Goal: Information Seeking & Learning: Learn about a topic

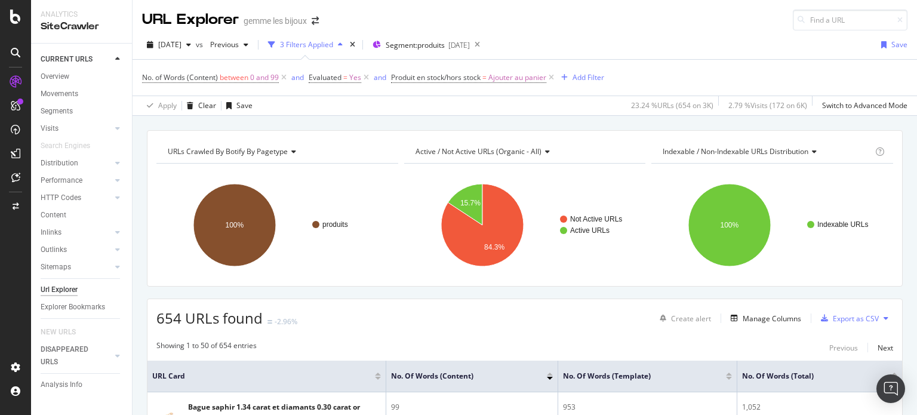
scroll to position [2389, 0]
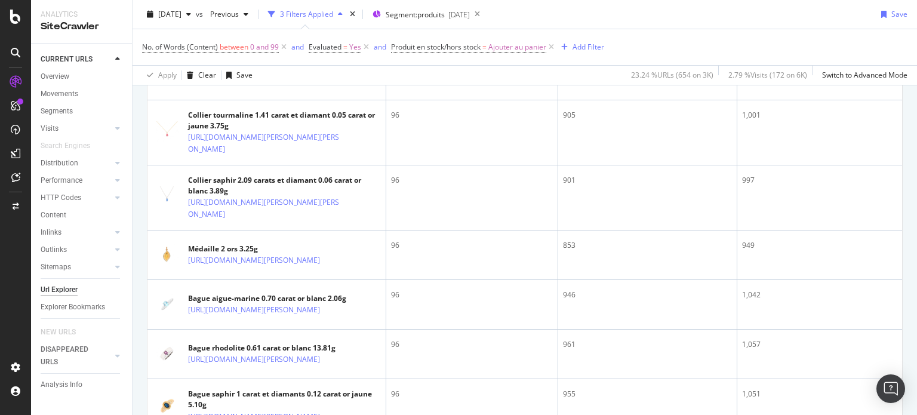
click at [348, 16] on div "button" at bounding box center [340, 14] width 14 height 7
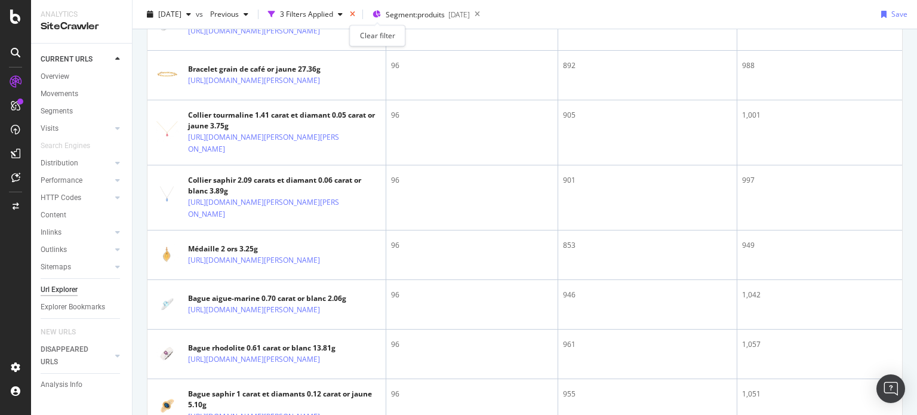
click at [355, 13] on icon "times" at bounding box center [352, 14] width 5 height 7
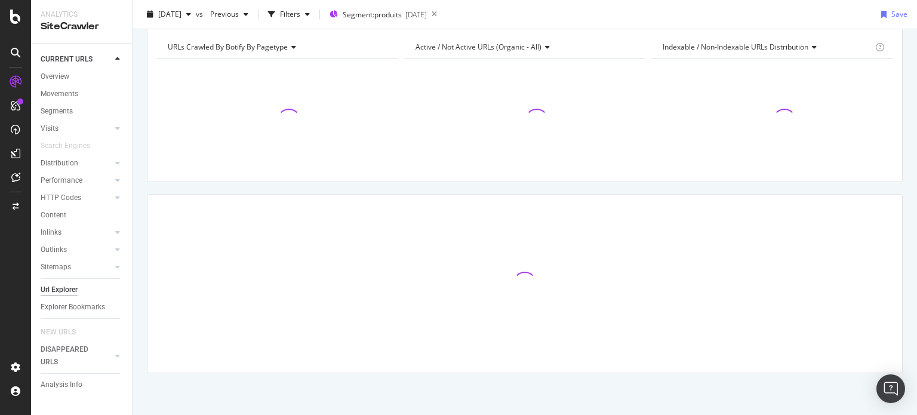
scroll to position [48, 0]
click at [442, 16] on icon at bounding box center [434, 14] width 15 height 17
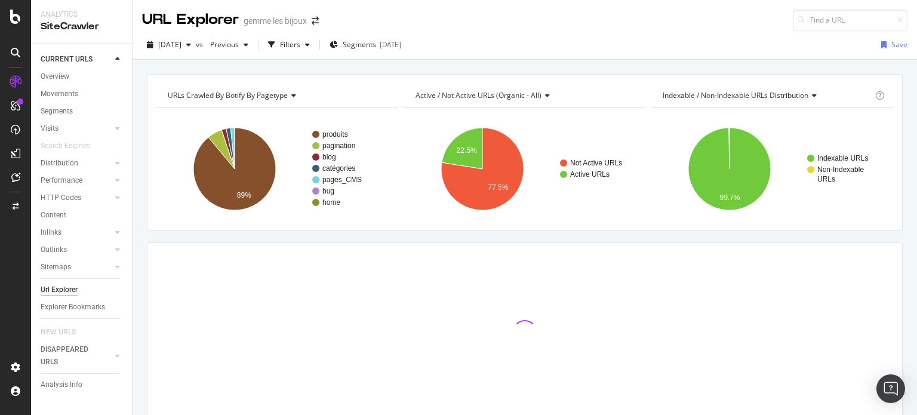
click at [477, 14] on div "URL Explorer [PERSON_NAME] bijoux" at bounding box center [525, 15] width 785 height 30
click at [316, 17] on icon "arrow-right-arrow-left" at bounding box center [315, 21] width 7 height 8
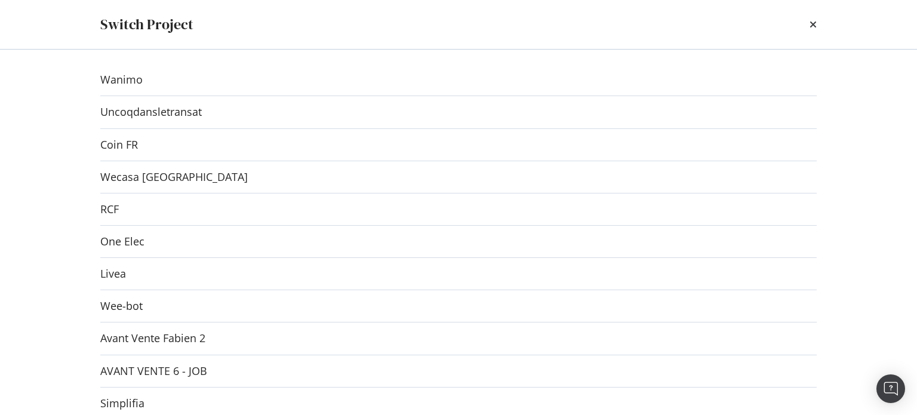
scroll to position [265, 0]
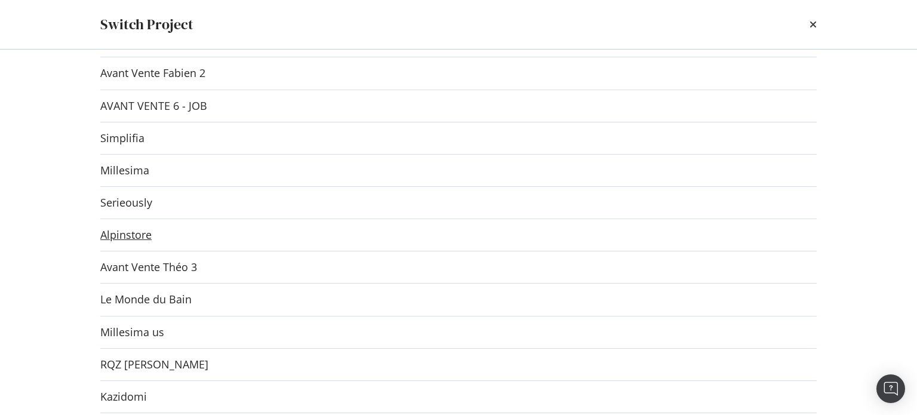
click at [133, 229] on link "Alpinstore" at bounding box center [125, 235] width 51 height 13
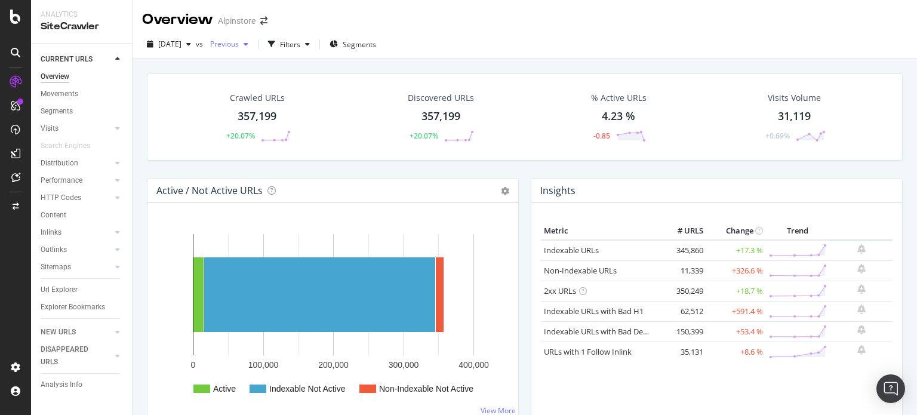
click at [239, 41] on span "Previous" at bounding box center [221, 44] width 33 height 10
click at [182, 44] on span "[DATE]" at bounding box center [169, 44] width 23 height 10
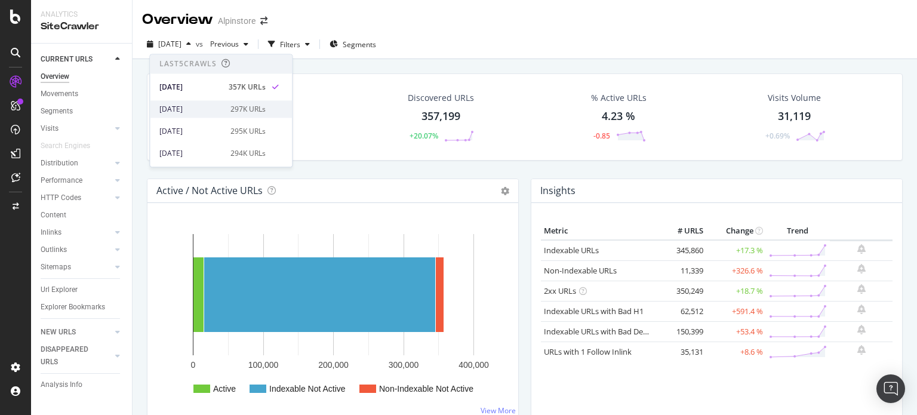
scroll to position [60, 0]
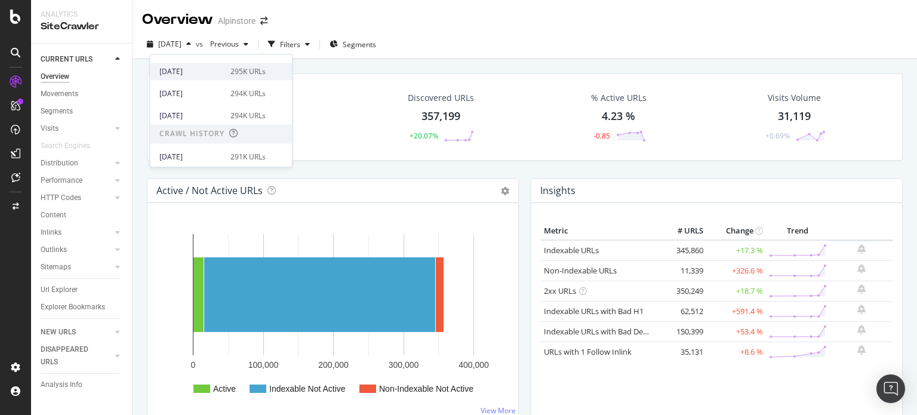
click at [213, 73] on div "[DATE]" at bounding box center [191, 71] width 64 height 11
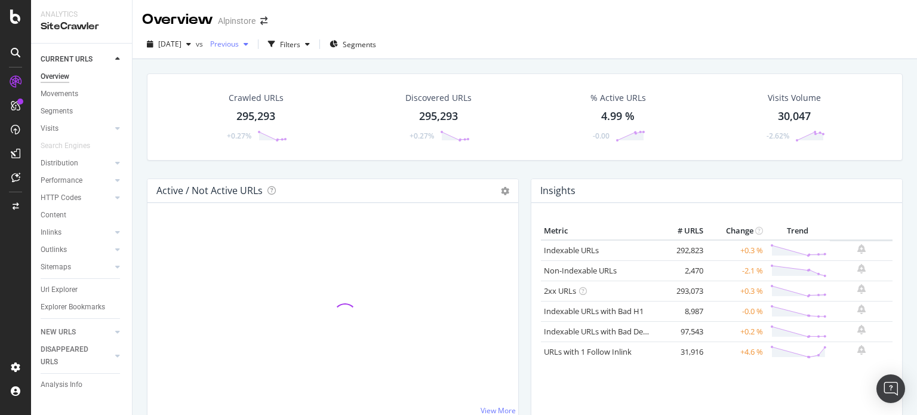
click at [239, 39] on span "Previous" at bounding box center [221, 44] width 33 height 10
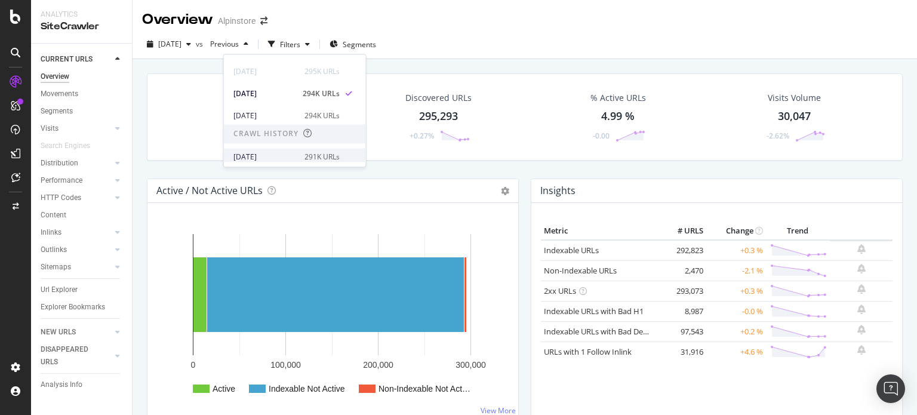
click at [274, 149] on div "[DATE] 291K URLs" at bounding box center [295, 156] width 142 height 17
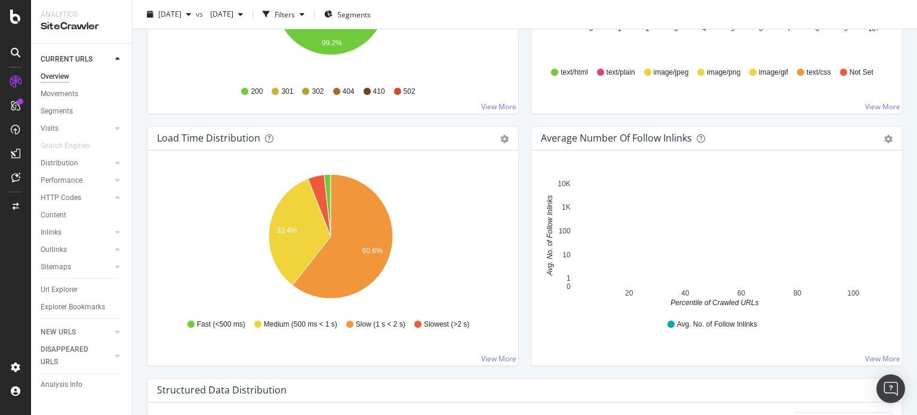
scroll to position [896, 0]
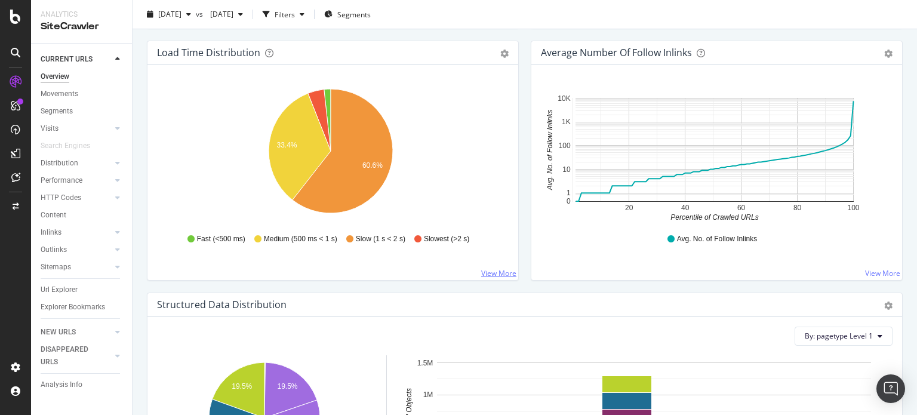
click at [494, 269] on link "View More" at bounding box center [498, 273] width 35 height 10
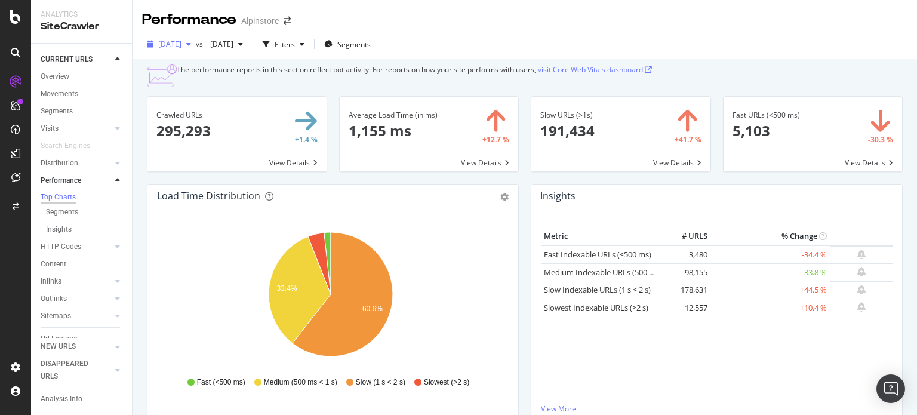
click at [182, 45] on span "[DATE]" at bounding box center [169, 44] width 23 height 10
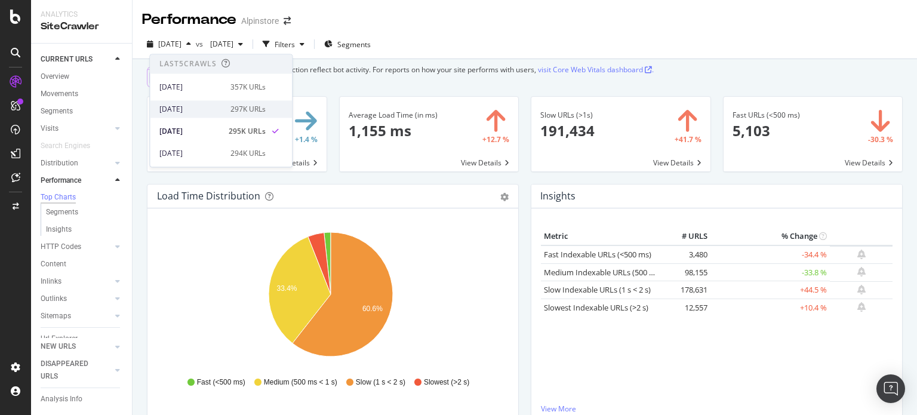
click at [214, 111] on div "[DATE]" at bounding box center [191, 109] width 64 height 11
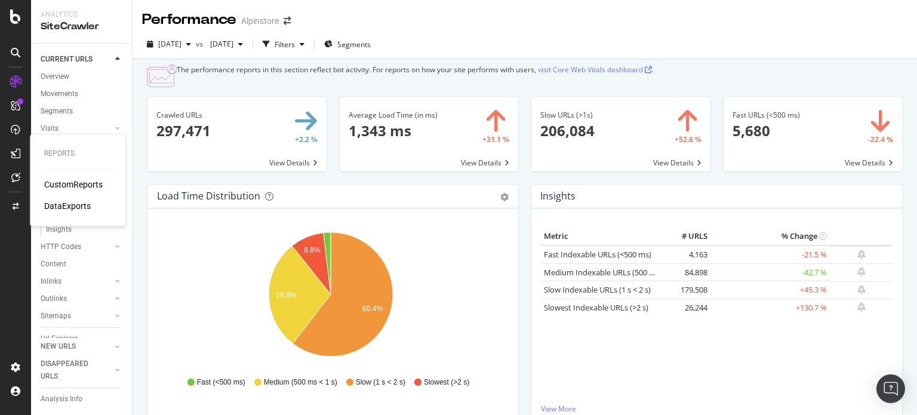
click at [83, 186] on div "CustomReports" at bounding box center [73, 185] width 59 height 12
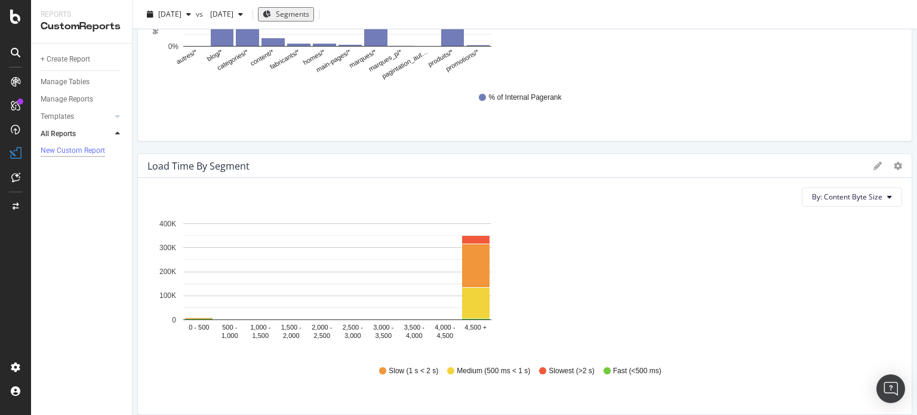
scroll to position [3344, 0]
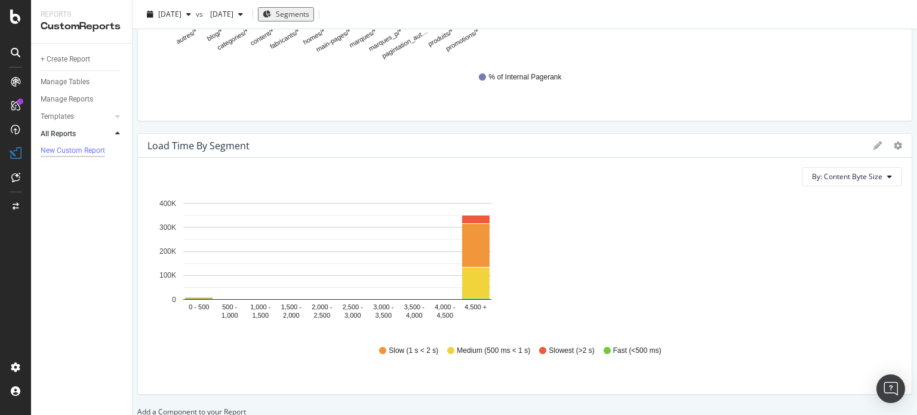
click at [137, 407] on div at bounding box center [137, 412] width 0 height 10
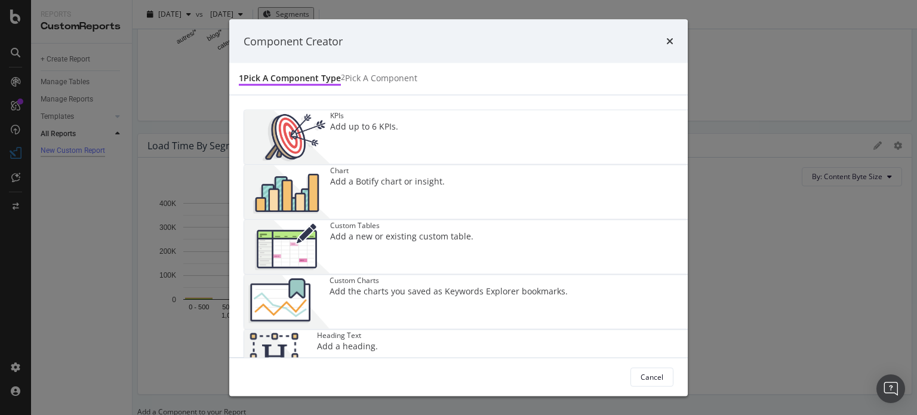
click at [445, 165] on div "Chart Add a Botify chart or insight." at bounding box center [387, 192] width 115 height 54
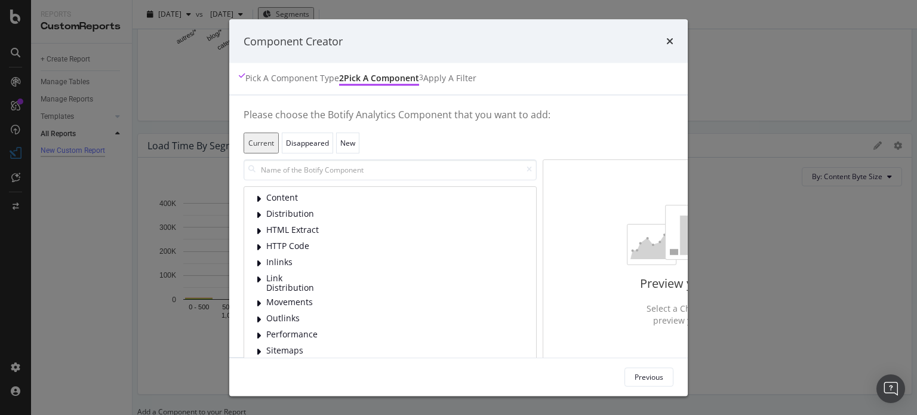
click at [244, 181] on div "Content Distribution HTML Extract HTTP Code Inlinks Link Distribution Movements…" at bounding box center [390, 261] width 293 height 204
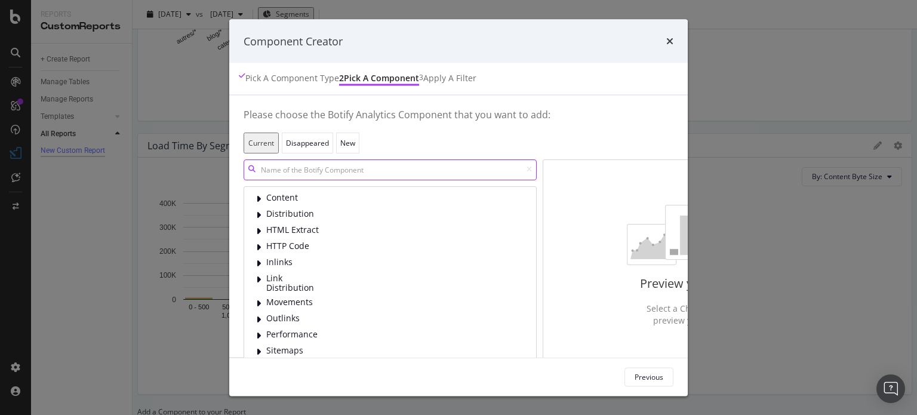
click at [244, 177] on input "modal" at bounding box center [390, 169] width 293 height 21
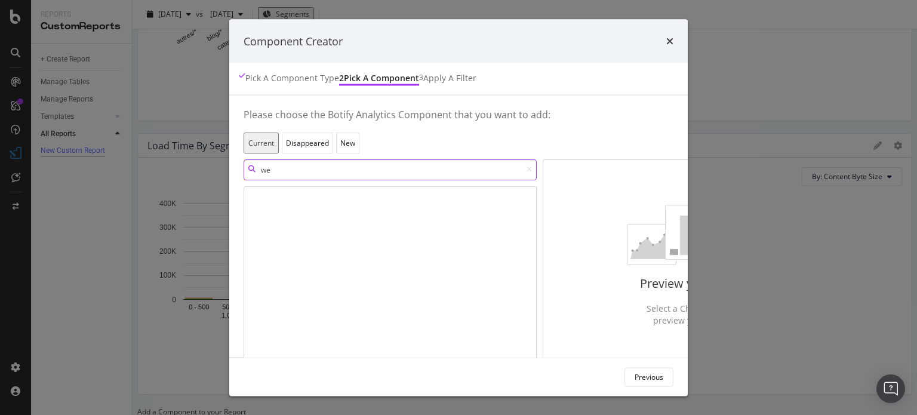
type input "w"
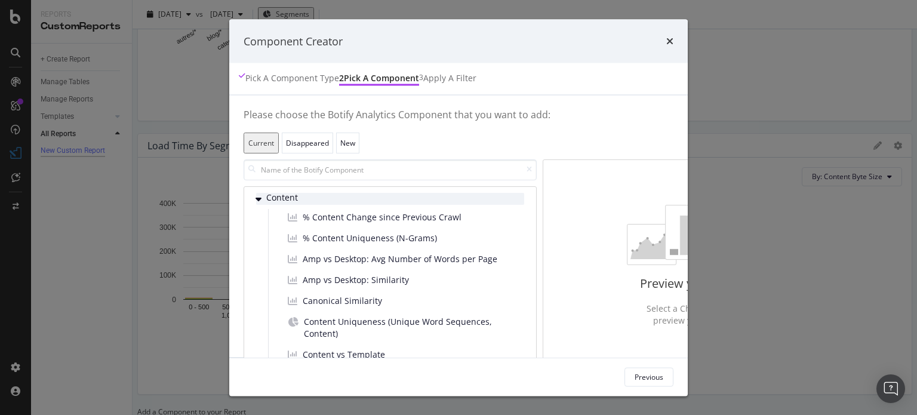
click at [256, 203] on div "Content" at bounding box center [390, 198] width 268 height 12
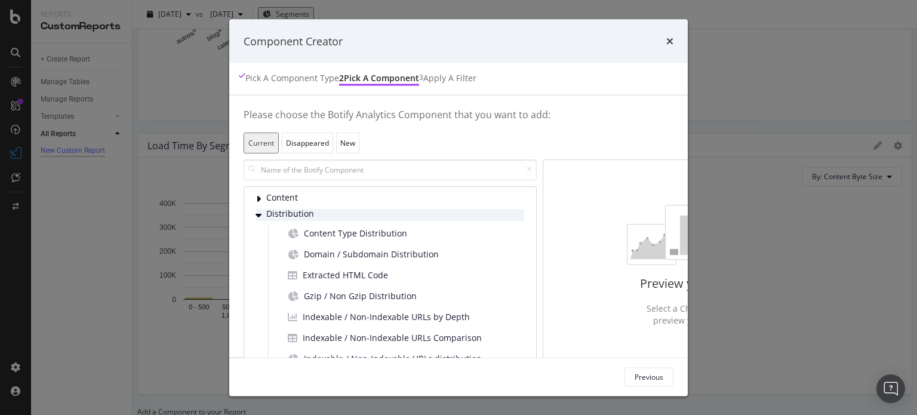
click at [256, 212] on div "modal" at bounding box center [259, 214] width 7 height 12
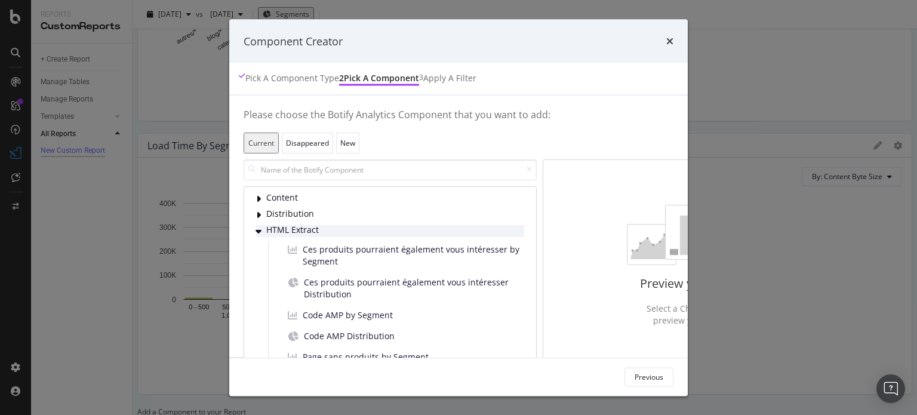
click at [256, 227] on icon "modal" at bounding box center [259, 231] width 6 height 10
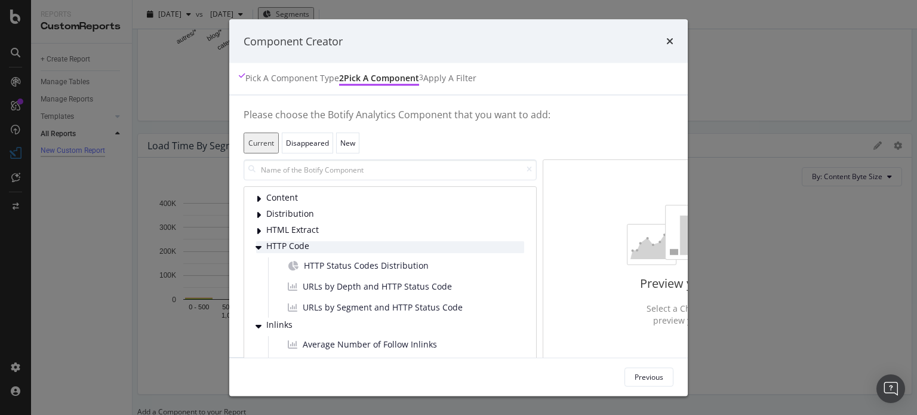
click at [256, 244] on icon "modal" at bounding box center [259, 247] width 6 height 10
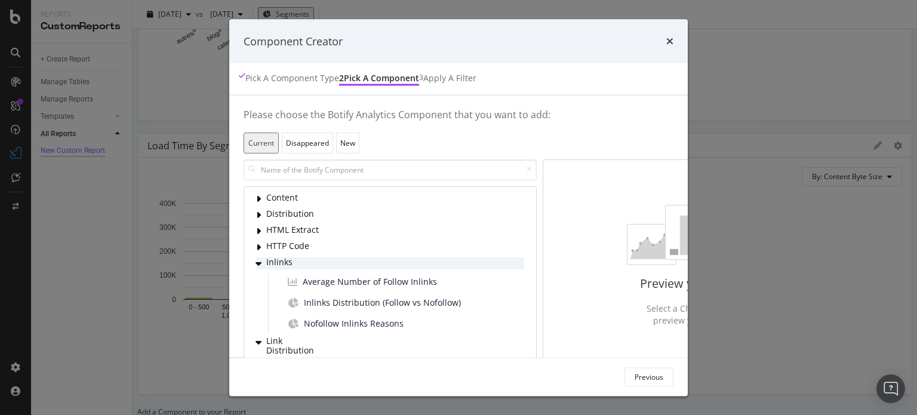
click at [256, 260] on div "Inlinks" at bounding box center [390, 263] width 268 height 12
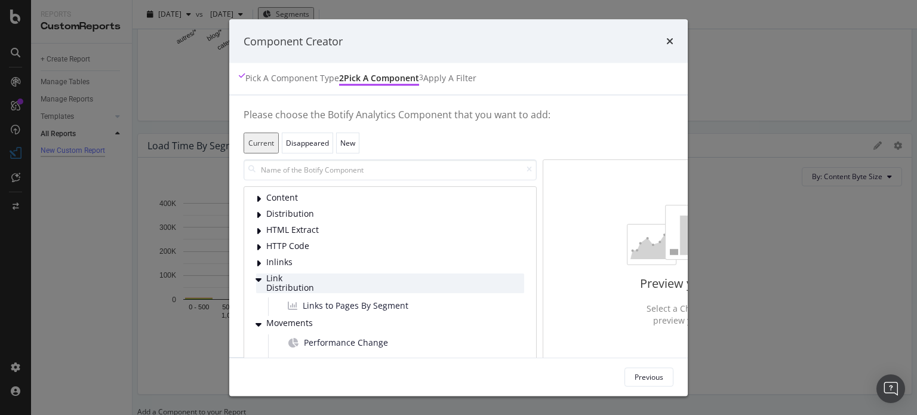
click at [266, 285] on span "Link Distribution" at bounding box center [292, 283] width 53 height 20
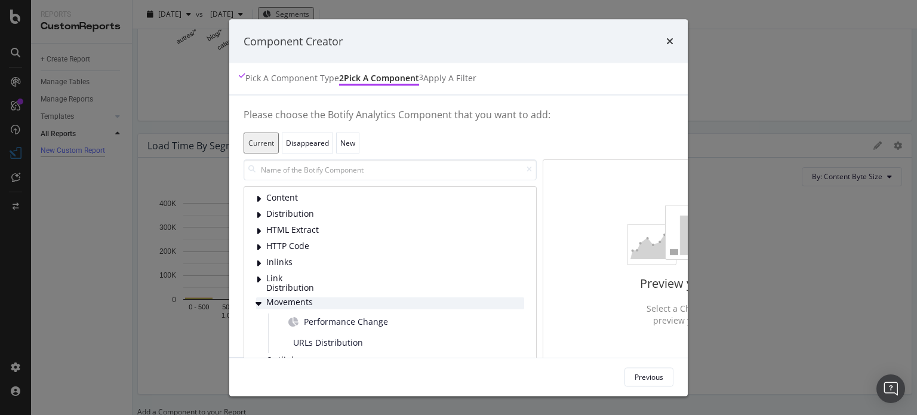
click at [266, 303] on span "Movements" at bounding box center [292, 303] width 53 height 12
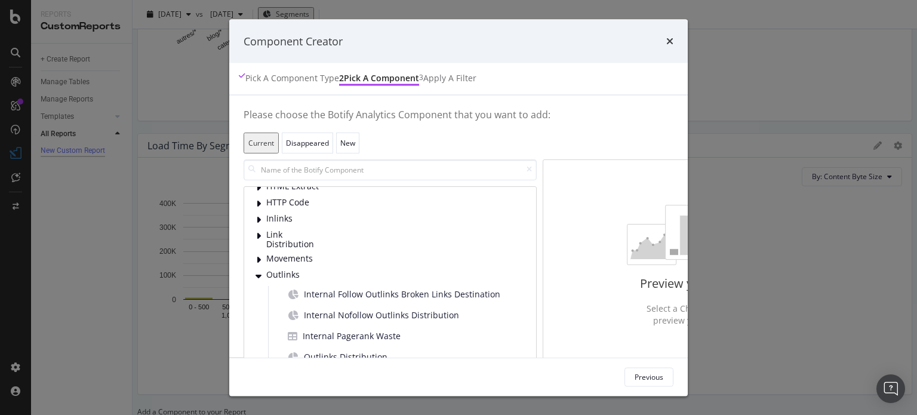
scroll to position [60, 0]
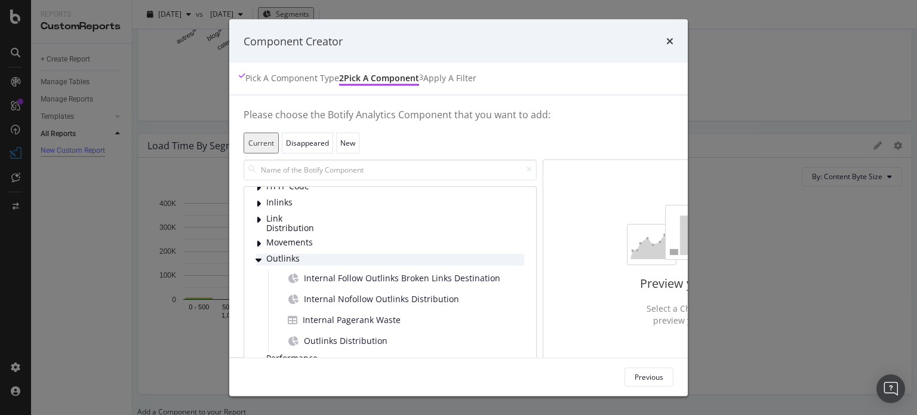
click at [266, 258] on span "Outlinks" at bounding box center [292, 260] width 53 height 12
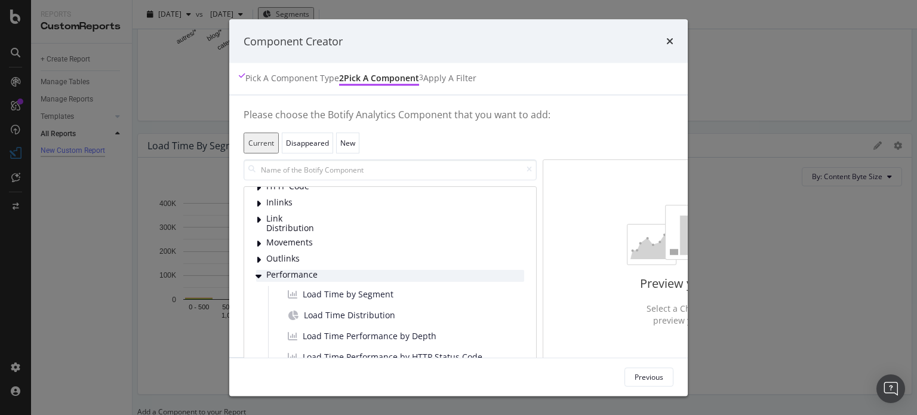
click at [266, 272] on span "Performance" at bounding box center [292, 276] width 53 height 12
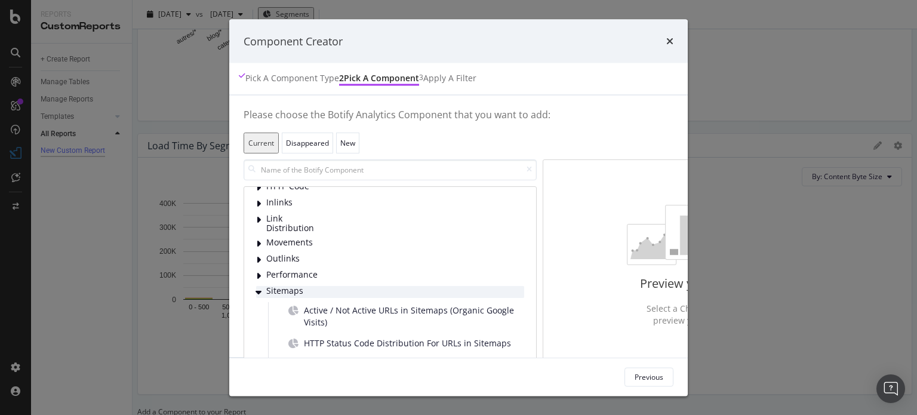
click at [266, 288] on span "Sitemaps" at bounding box center [292, 292] width 53 height 12
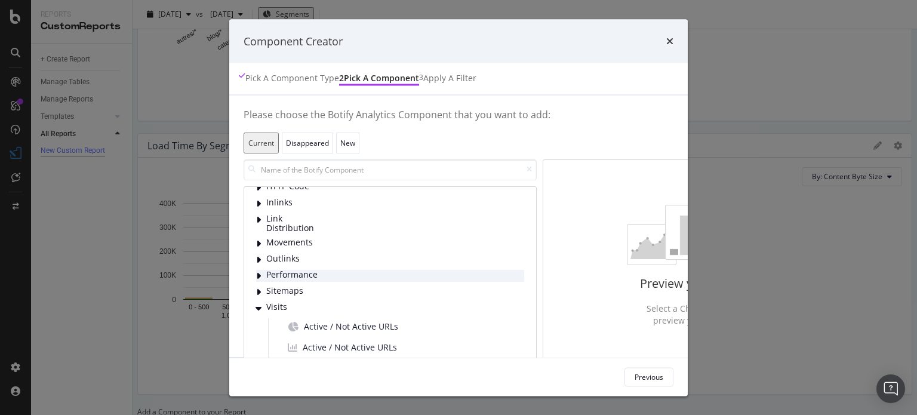
click at [266, 278] on span "Performance" at bounding box center [292, 276] width 53 height 12
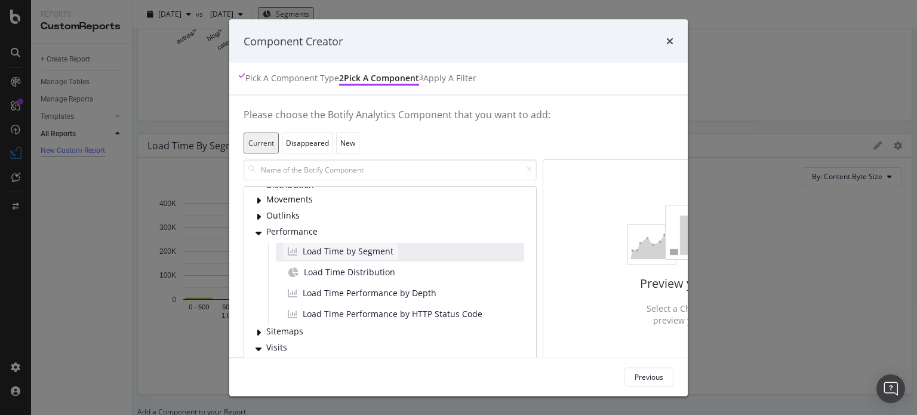
scroll to position [119, 0]
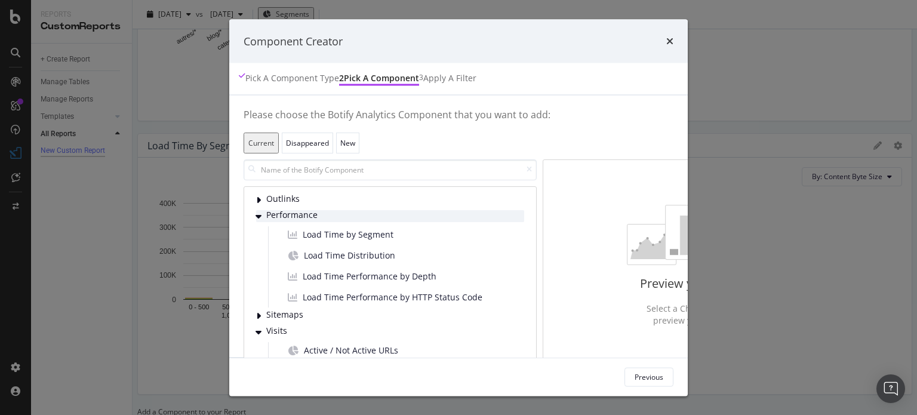
click at [256, 212] on div "Performance" at bounding box center [390, 216] width 268 height 12
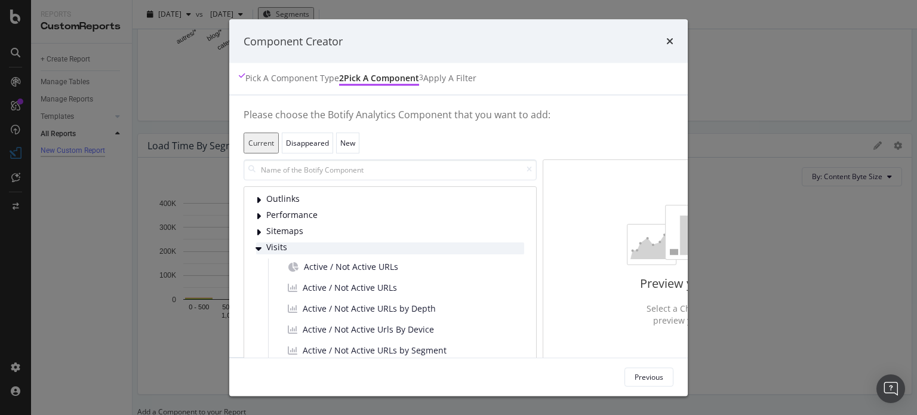
click at [266, 247] on span "Visits" at bounding box center [292, 248] width 53 height 12
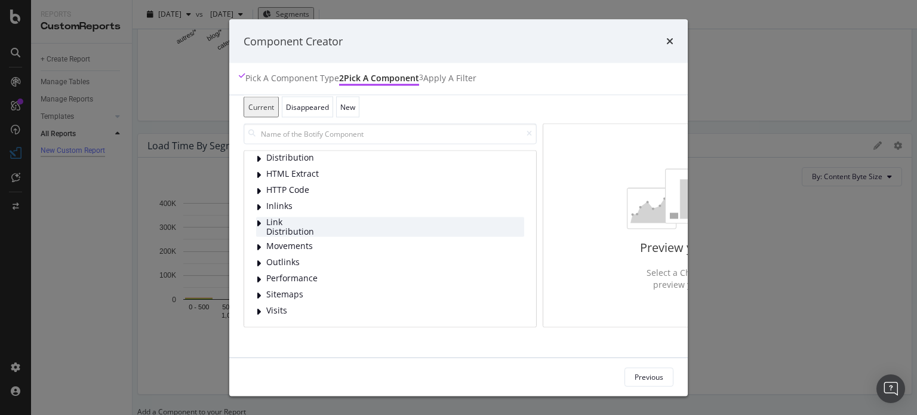
scroll to position [69, 0]
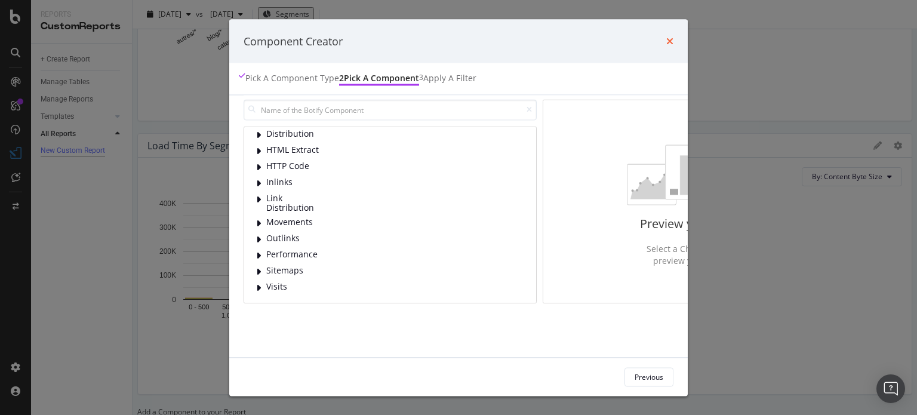
click at [674, 44] on icon "times" at bounding box center [669, 41] width 7 height 10
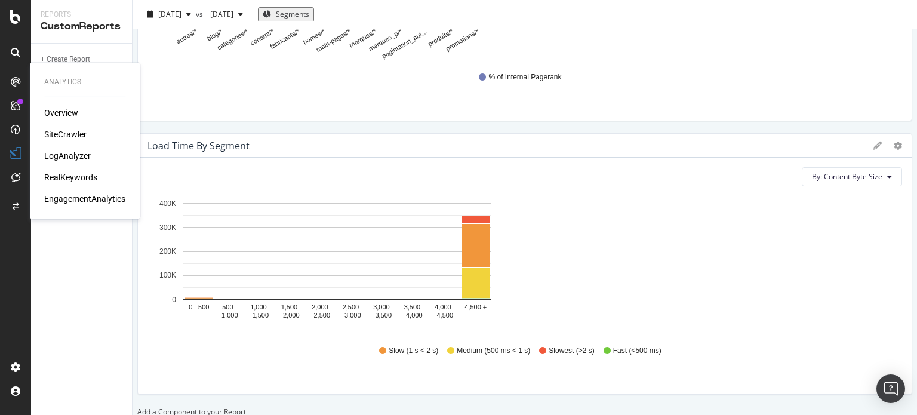
click at [69, 131] on div "SiteCrawler" at bounding box center [65, 134] width 42 height 12
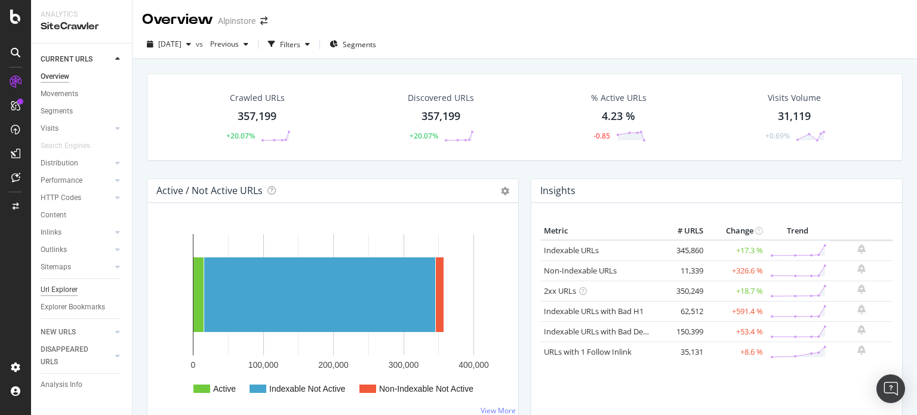
click at [66, 288] on div "Url Explorer" at bounding box center [59, 290] width 37 height 13
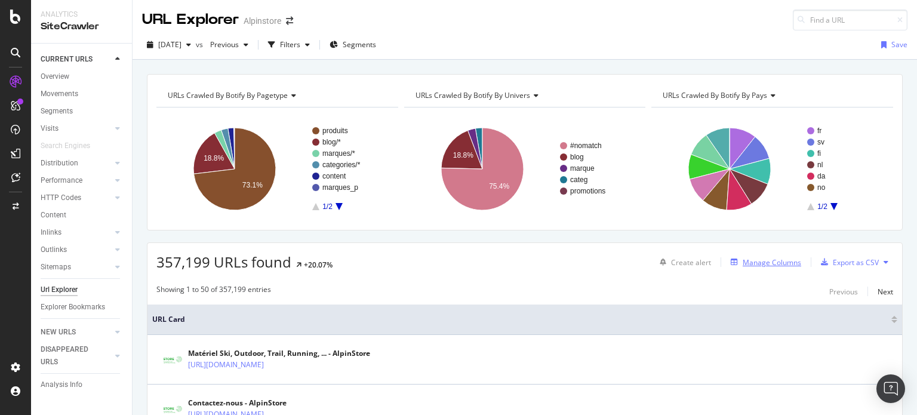
click at [767, 255] on button "Manage Columns" at bounding box center [763, 262] width 75 height 14
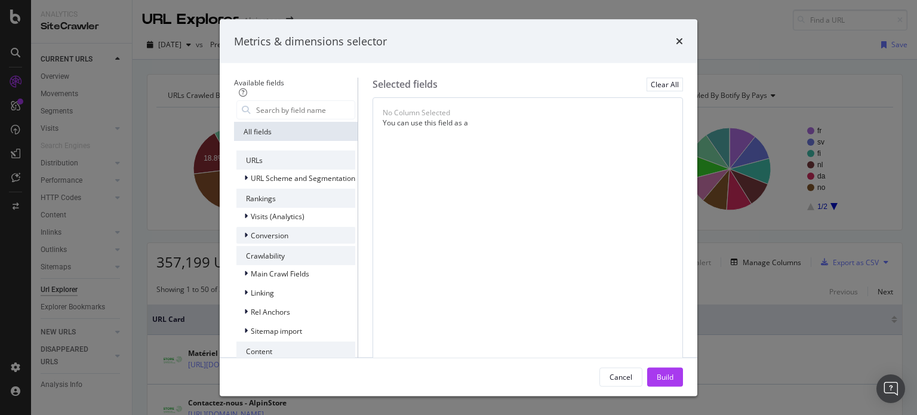
scroll to position [158, 0]
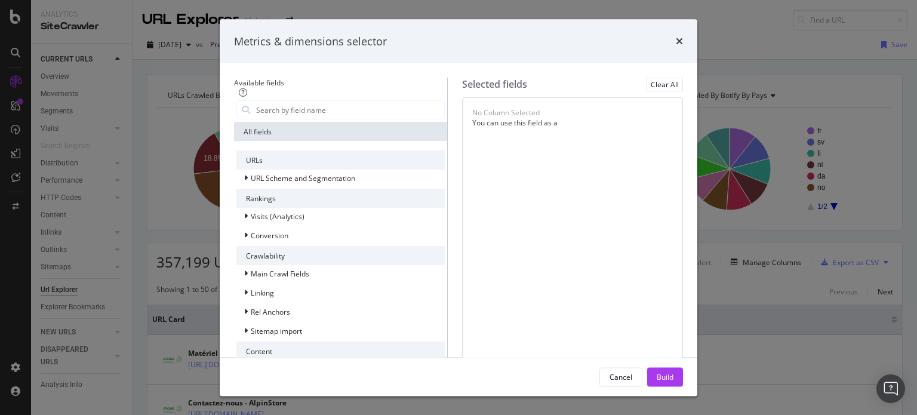
scroll to position [218, 0]
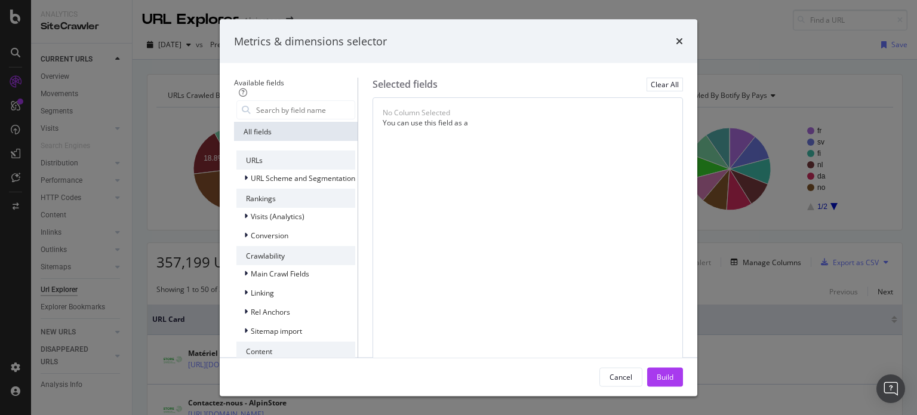
click at [244, 404] on icon "modal" at bounding box center [246, 407] width 4 height 7
click at [244, 401] on div "modal" at bounding box center [247, 407] width 7 height 12
click at [236, 380] on div "HTML Tags" at bounding box center [295, 388] width 119 height 17
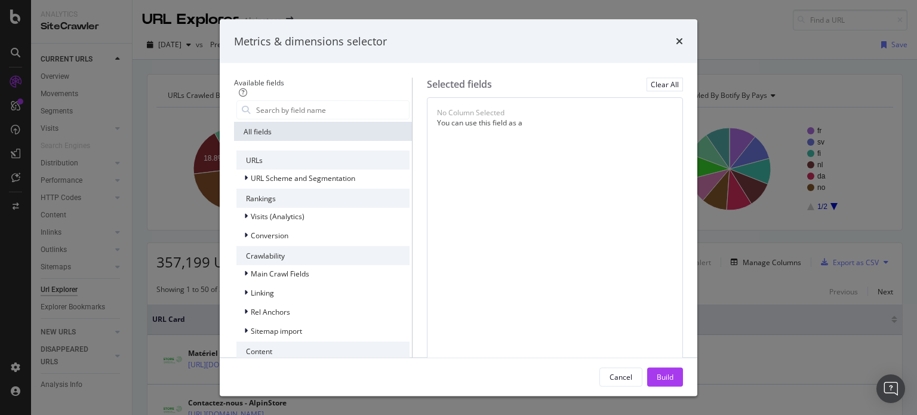
click at [236, 399] on div "Title" at bounding box center [246, 405] width 21 height 12
click at [244, 385] on icon "modal" at bounding box center [246, 388] width 5 height 7
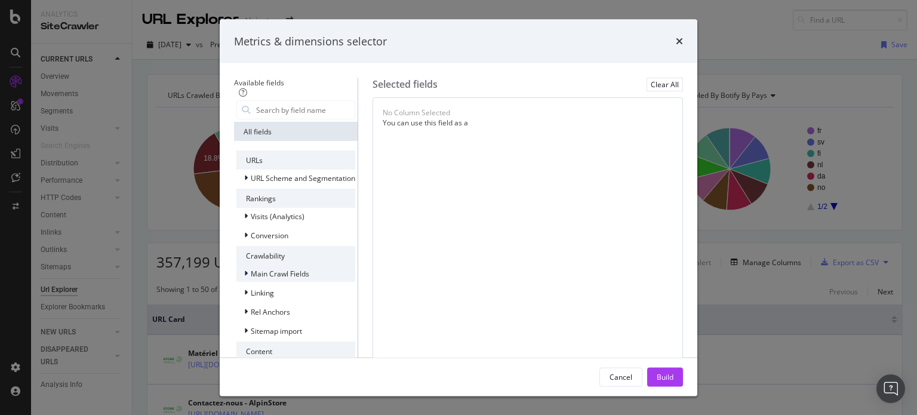
scroll to position [158, 0]
click at [683, 44] on icon "times" at bounding box center [679, 41] width 7 height 10
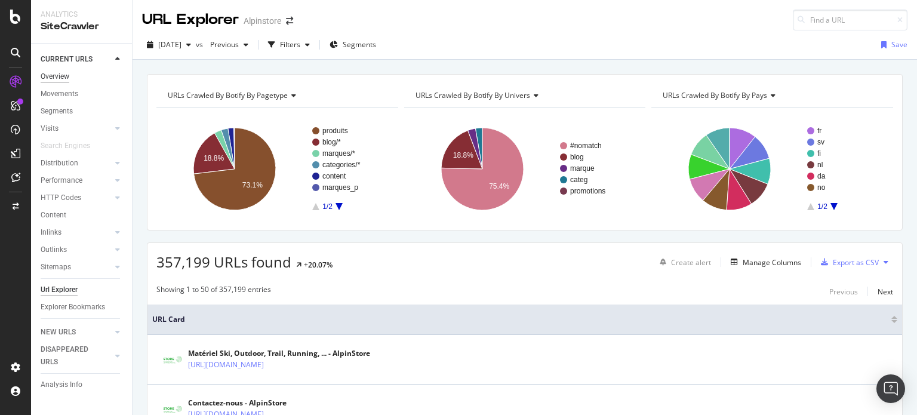
click at [60, 76] on div "Overview" at bounding box center [55, 76] width 29 height 13
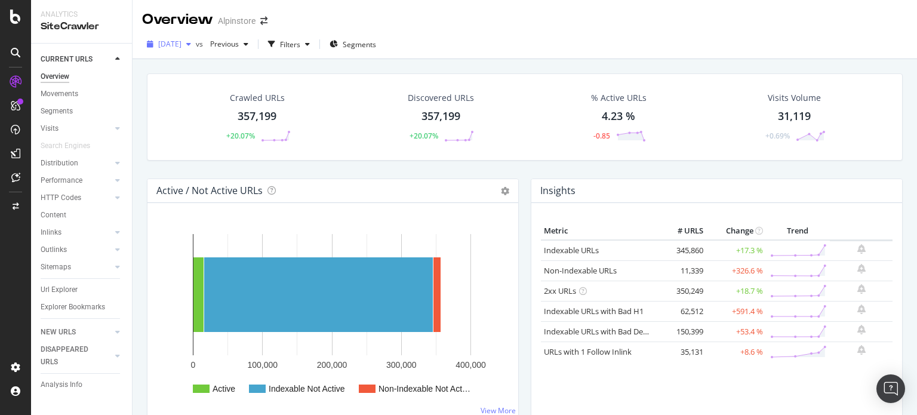
click at [182, 45] on span "[DATE]" at bounding box center [169, 44] width 23 height 10
click at [67, 333] on div "NEW URLS" at bounding box center [58, 332] width 35 height 13
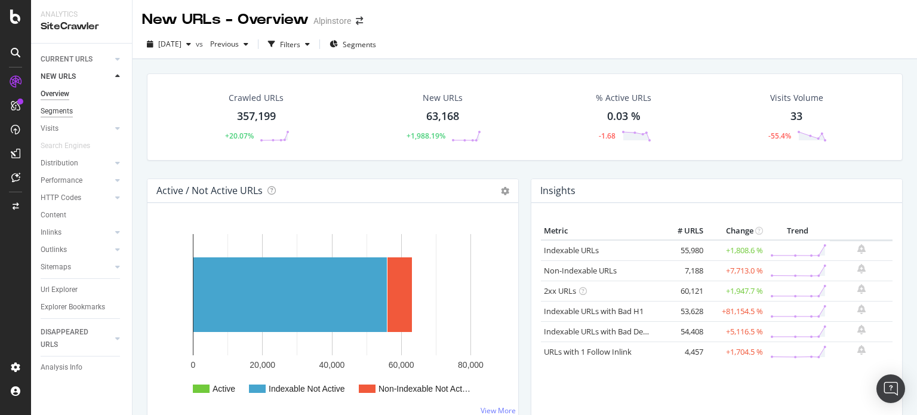
click at [57, 108] on div "Segments" at bounding box center [57, 111] width 32 height 13
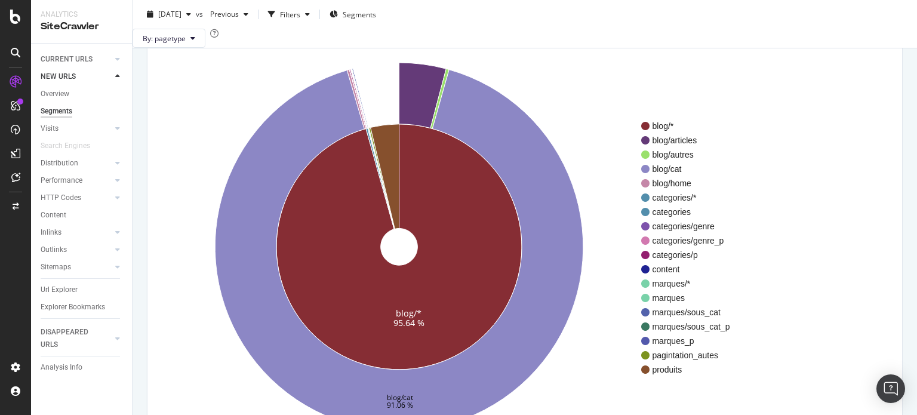
scroll to position [60, 0]
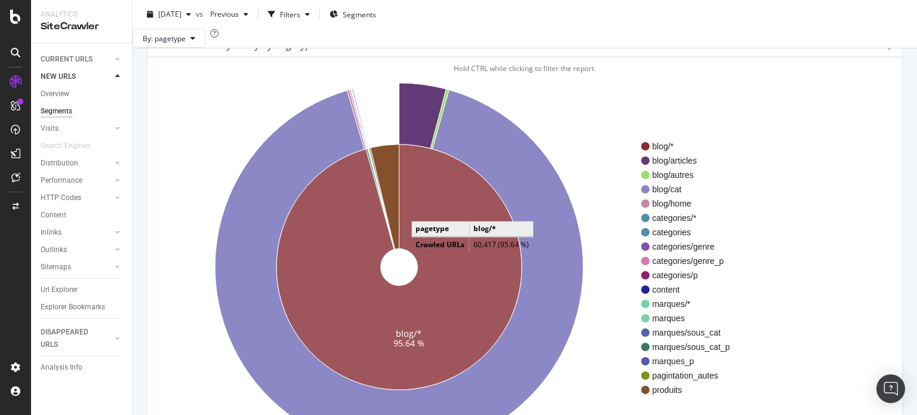
click at [423, 229] on icon at bounding box center [399, 267] width 245 height 245
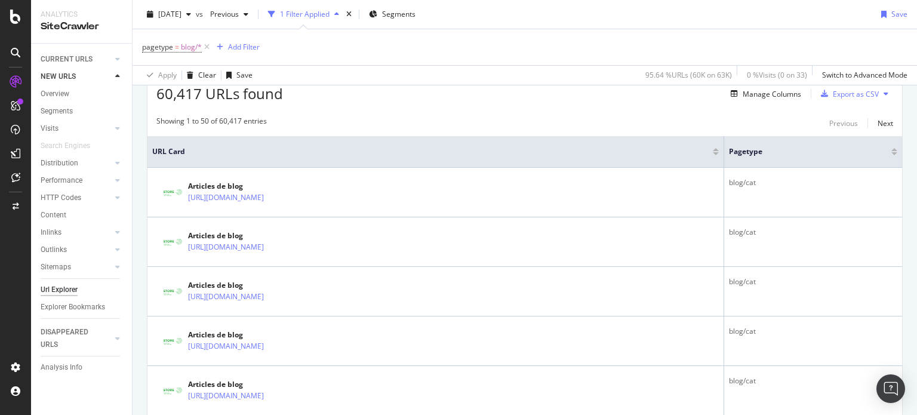
scroll to position [239, 0]
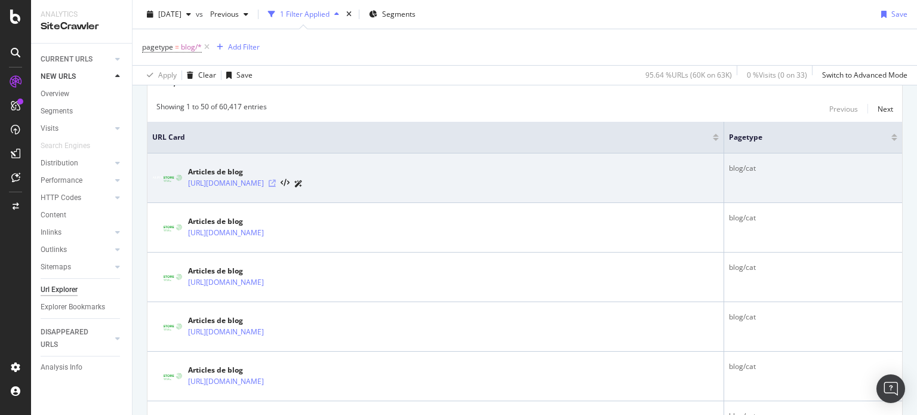
click at [276, 182] on icon at bounding box center [272, 183] width 7 height 7
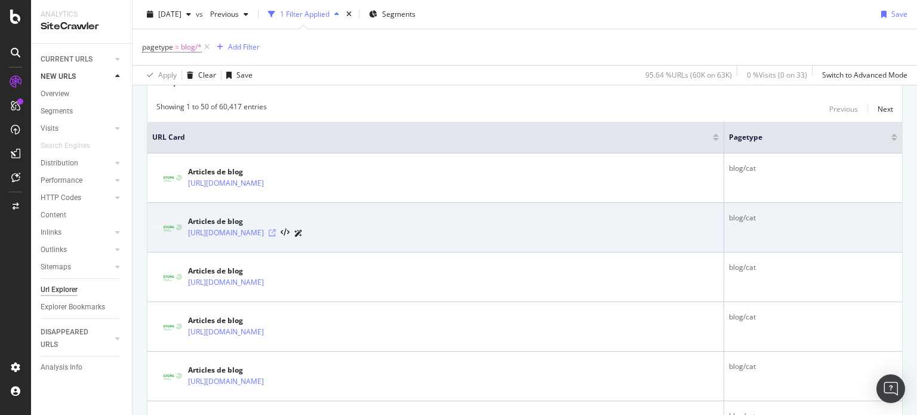
click at [276, 232] on icon at bounding box center [272, 232] width 7 height 7
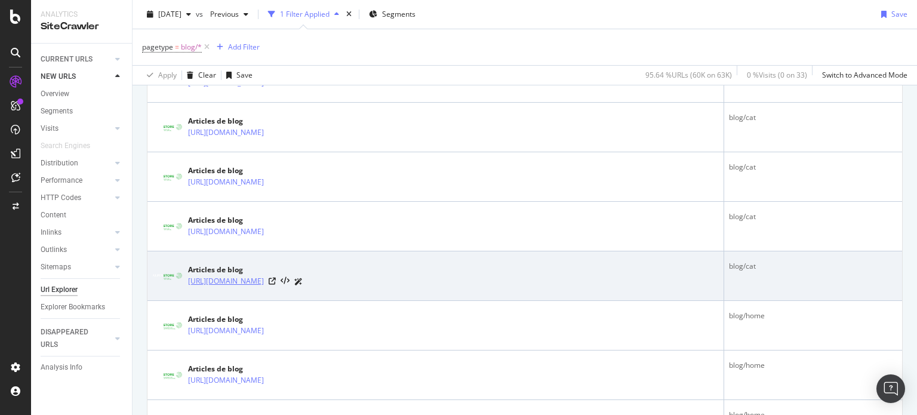
scroll to position [836, 0]
click at [276, 277] on icon at bounding box center [272, 280] width 7 height 7
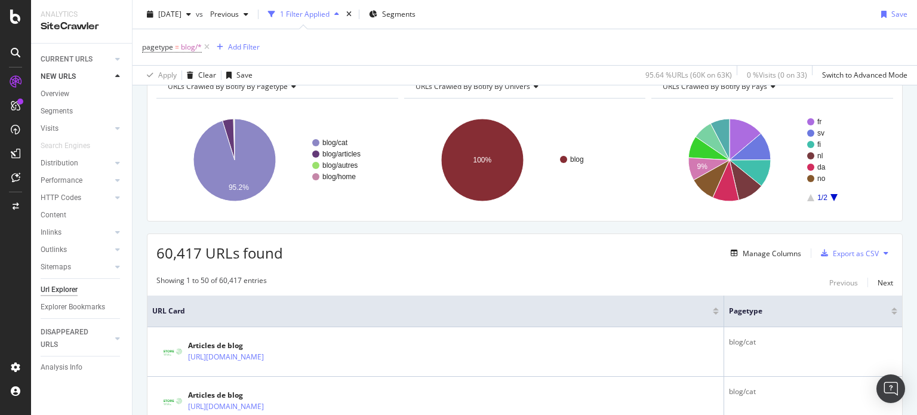
scroll to position [0, 0]
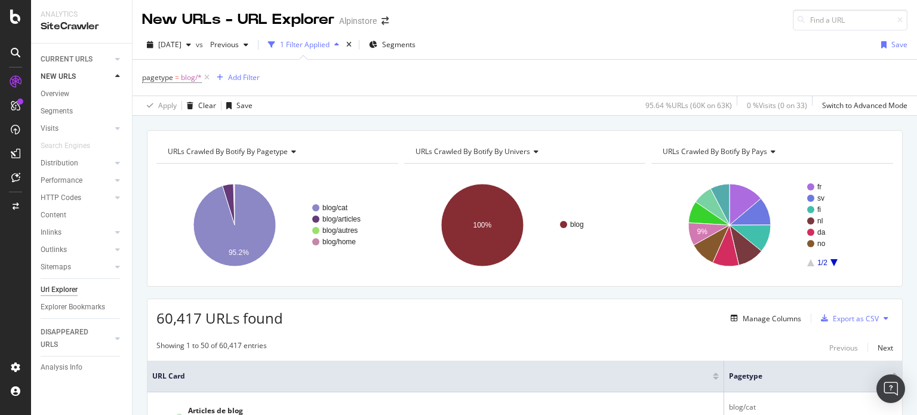
click at [234, 149] on span "URLs Crawled By Botify By pagetype" at bounding box center [228, 151] width 120 height 10
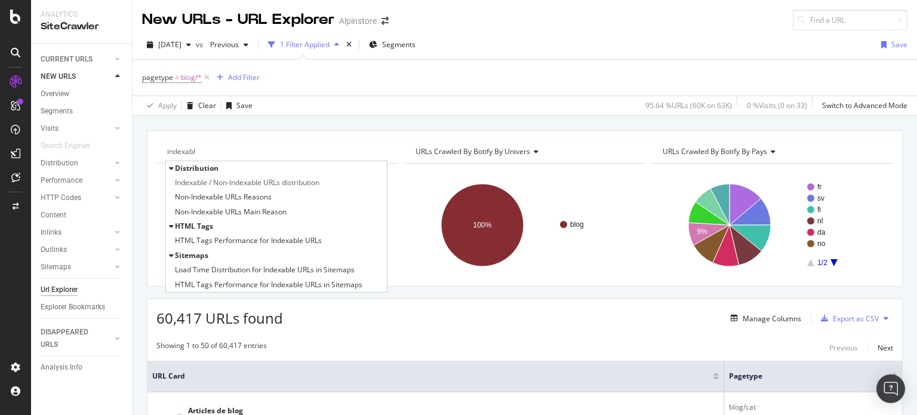
type input "indexable"
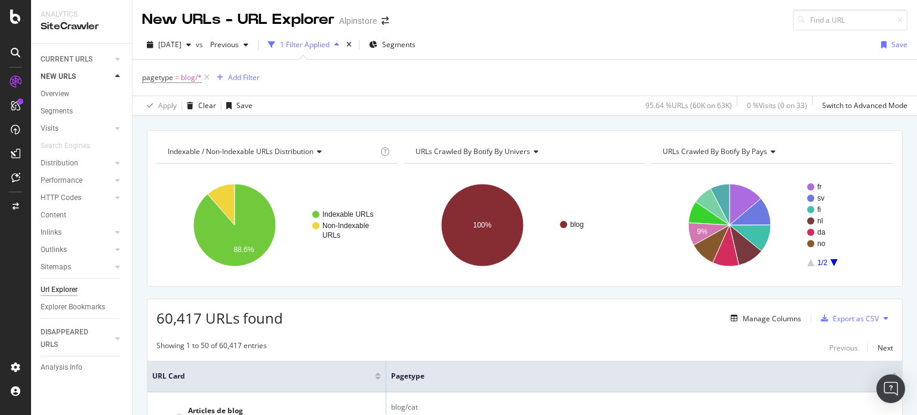
click at [436, 150] on span "URLs Crawled By Botify By univers" at bounding box center [473, 151] width 115 height 10
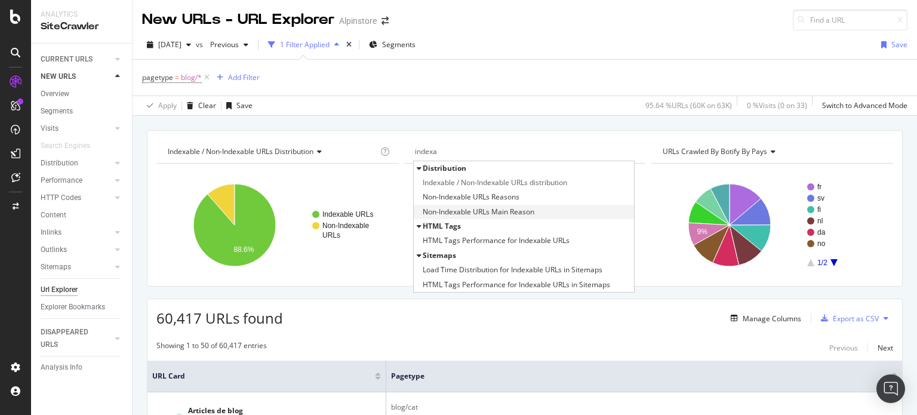
type input "indexa"
click at [497, 206] on span "Non-Indexable URLs Main Reason" at bounding box center [479, 212] width 112 height 12
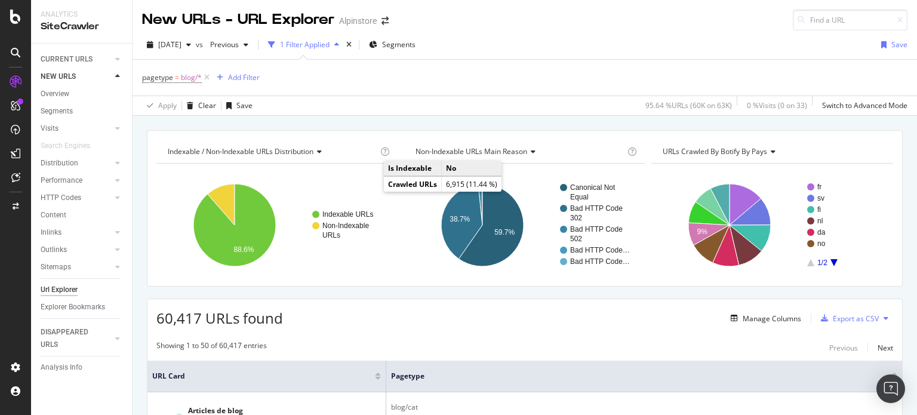
drag, startPoint x: 207, startPoint y: 76, endPoint x: 186, endPoint y: 84, distance: 21.5
click at [207, 76] on icon at bounding box center [207, 78] width 10 height 12
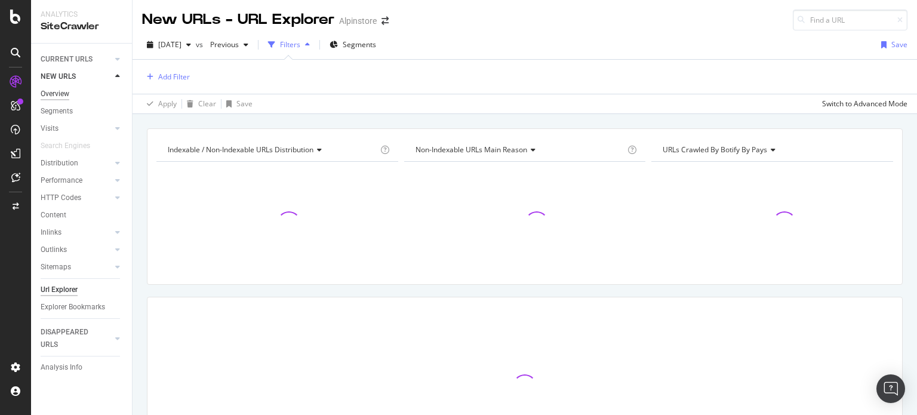
click at [67, 91] on div "Overview" at bounding box center [55, 94] width 29 height 13
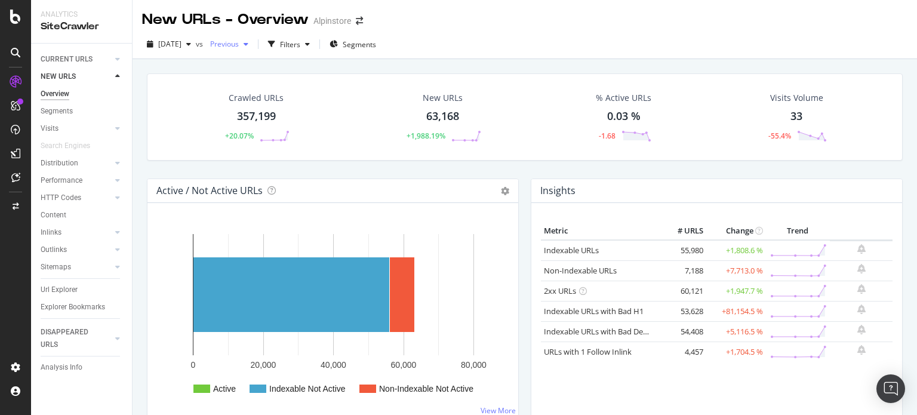
click at [239, 41] on span "Previous" at bounding box center [221, 44] width 33 height 10
click at [50, 107] on div "Segments" at bounding box center [57, 111] width 32 height 13
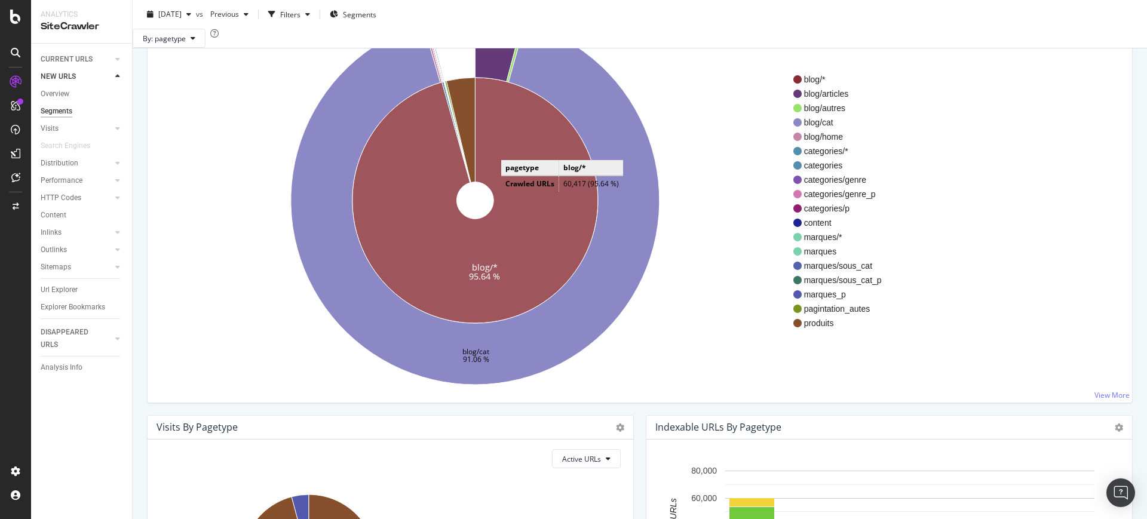
scroll to position [74, 0]
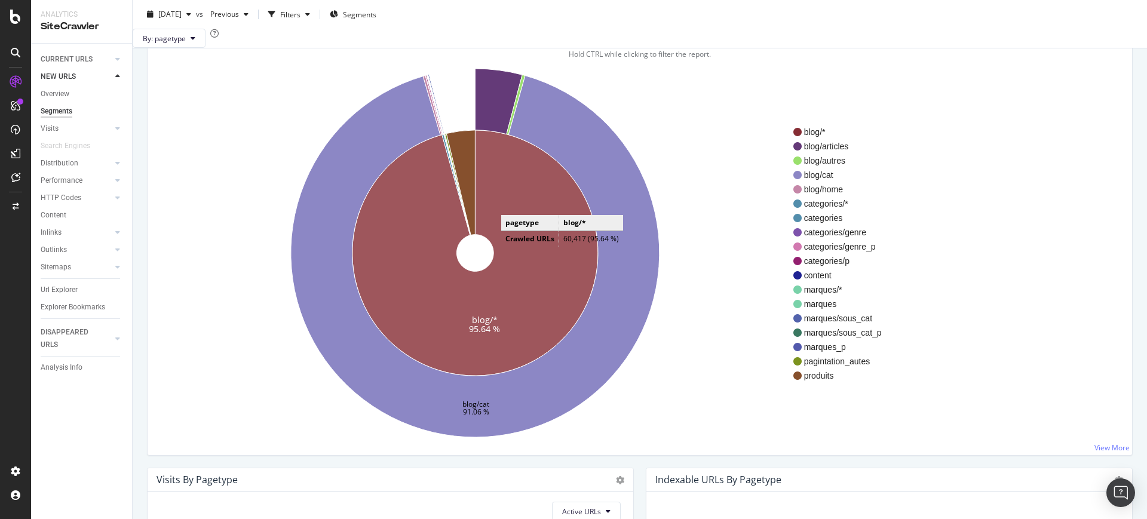
click at [513, 223] on icon at bounding box center [474, 252] width 245 height 245
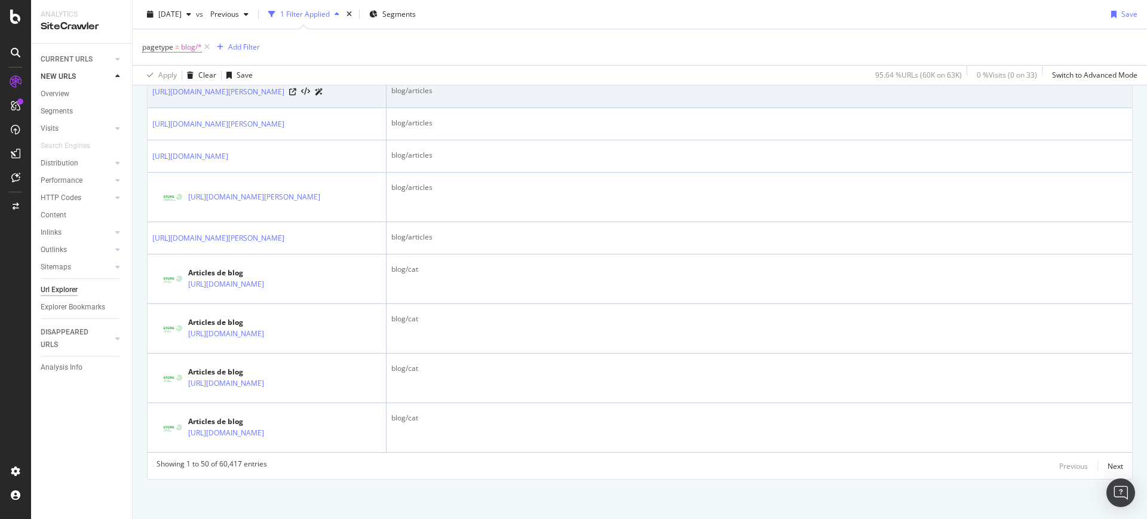
scroll to position [2613, 0]
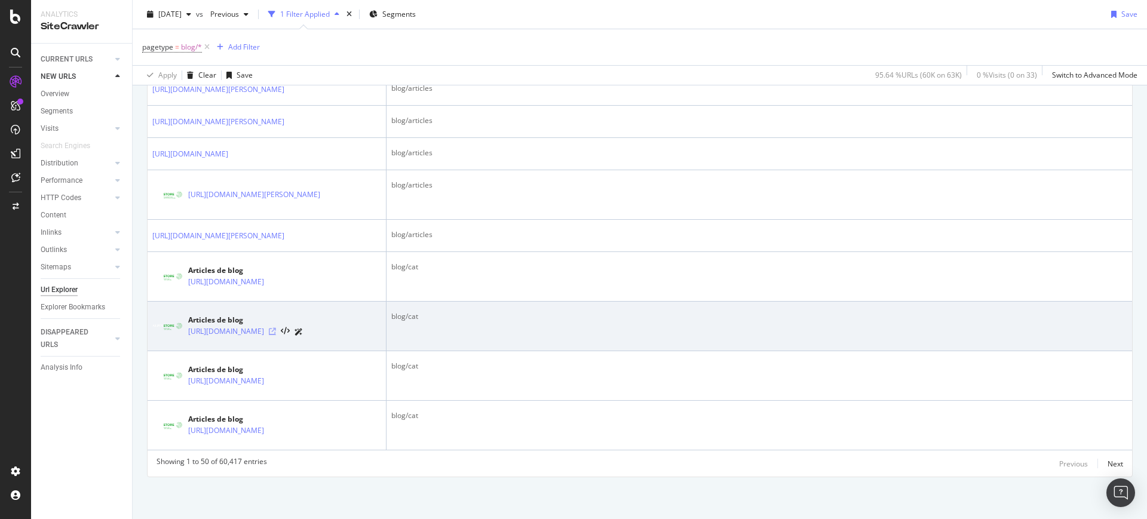
click at [276, 328] on icon at bounding box center [272, 331] width 7 height 7
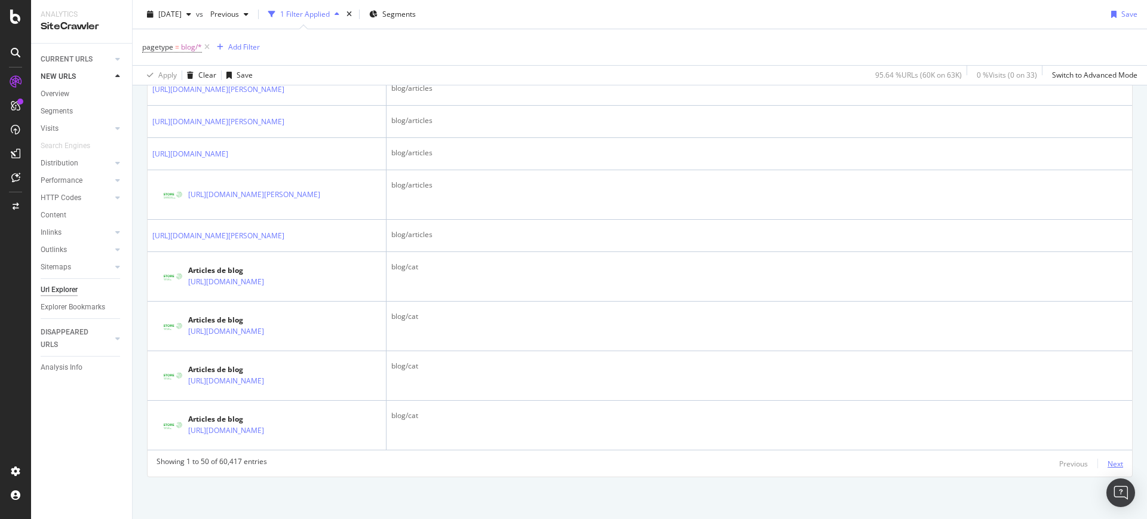
click at [917, 414] on div "Next" at bounding box center [1115, 464] width 16 height 10
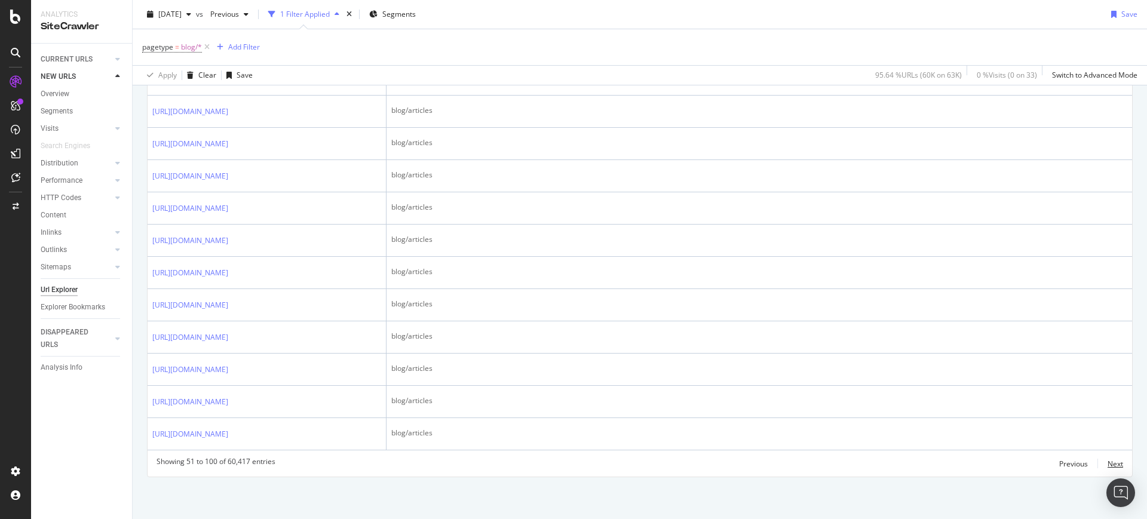
scroll to position [2687, 0]
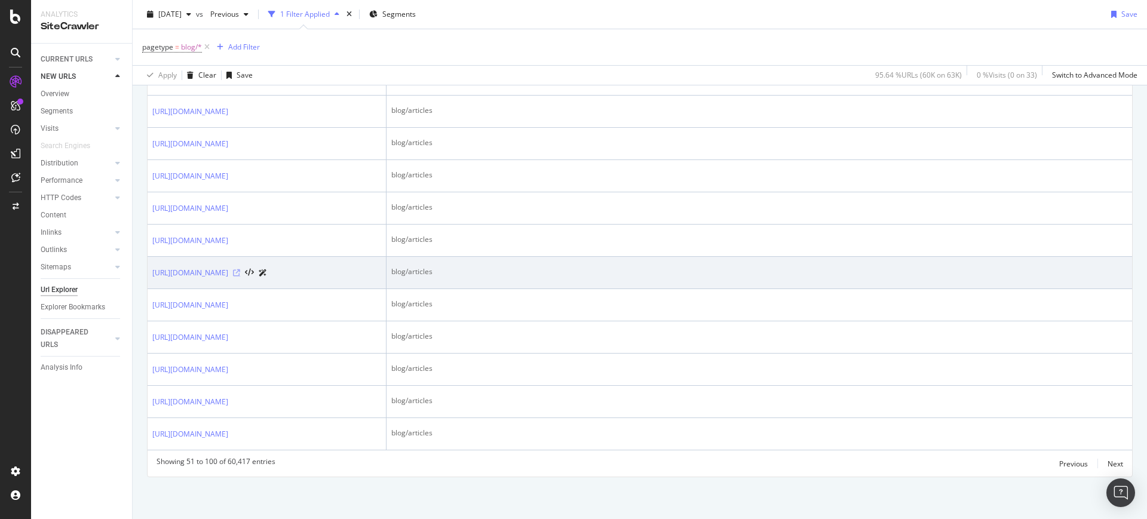
click at [240, 276] on icon at bounding box center [236, 272] width 7 height 7
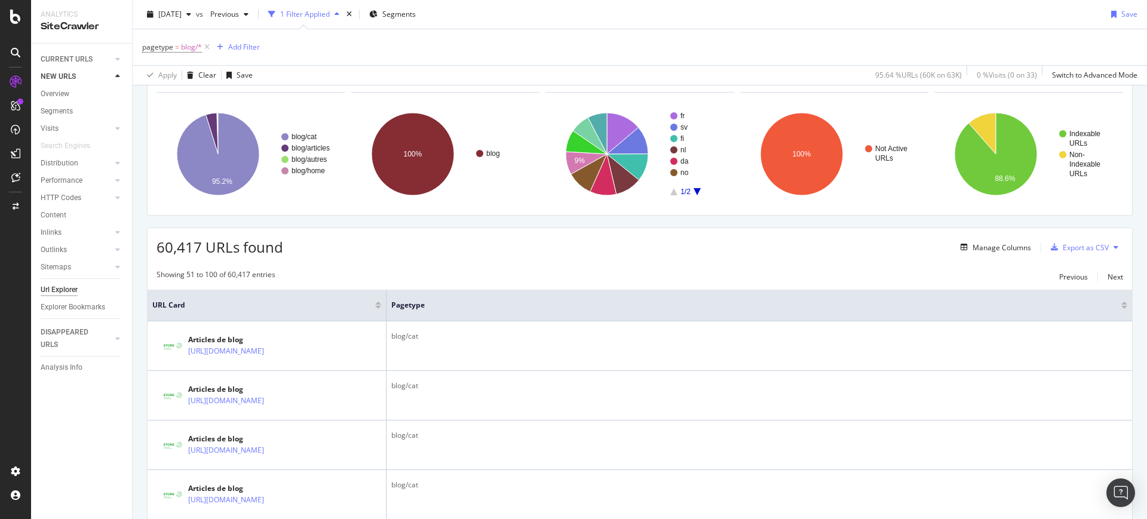
scroll to position [39, 0]
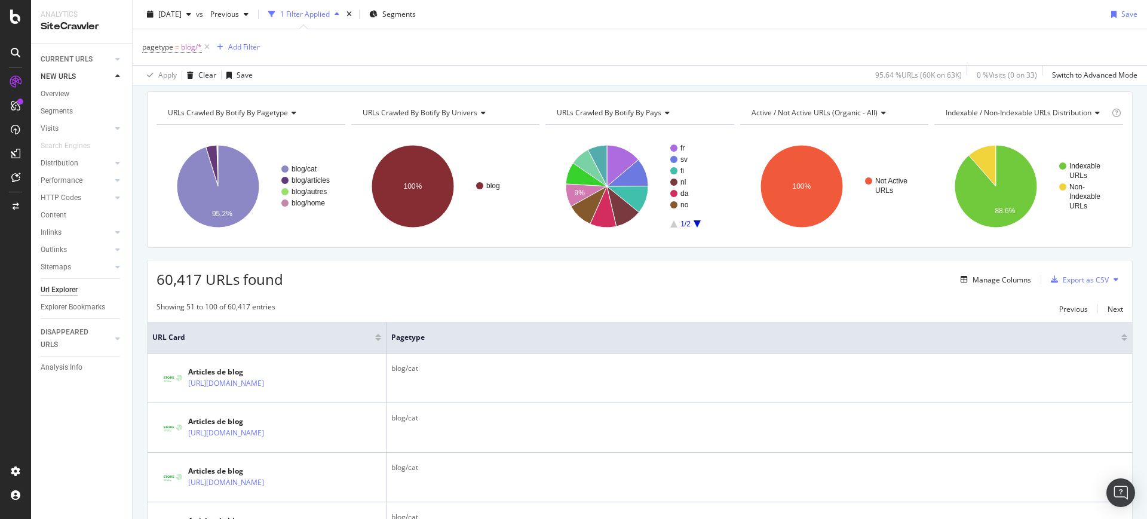
click at [534, 282] on div "60,417 URLs found Manage Columns Export as CSV" at bounding box center [640, 274] width 984 height 29
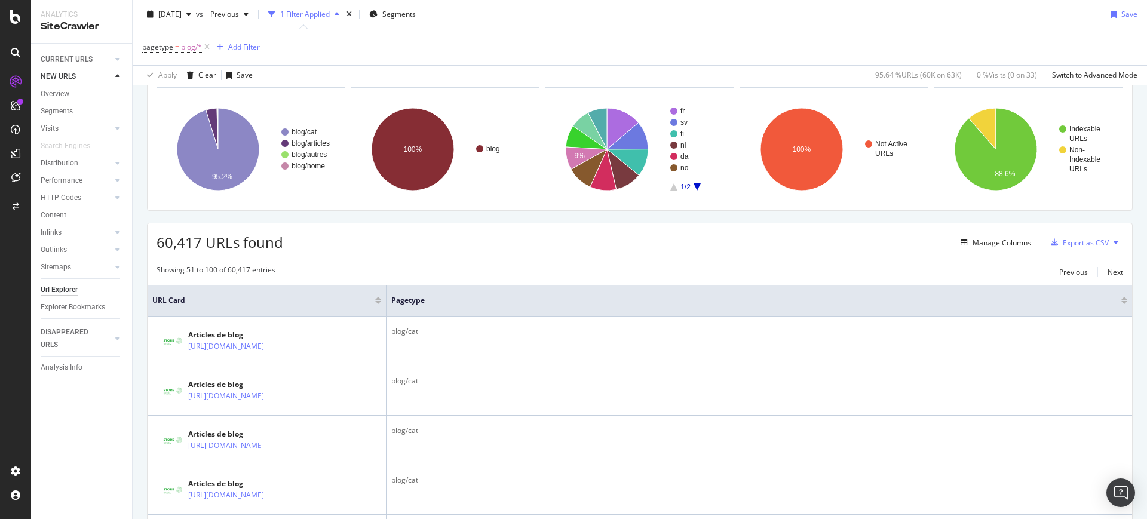
scroll to position [75, 0]
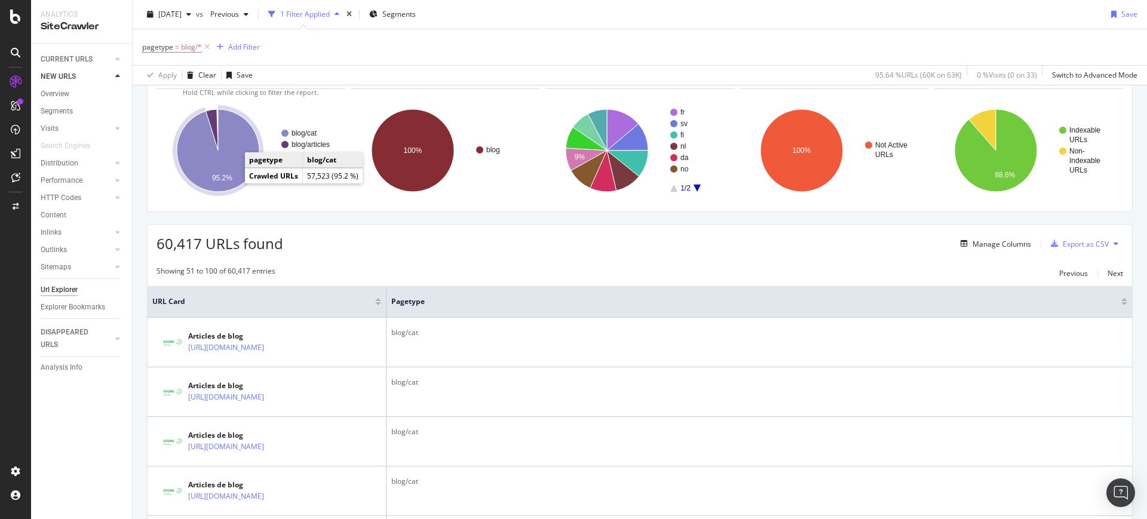
click at [234, 172] on icon "A chart." at bounding box center [218, 150] width 82 height 82
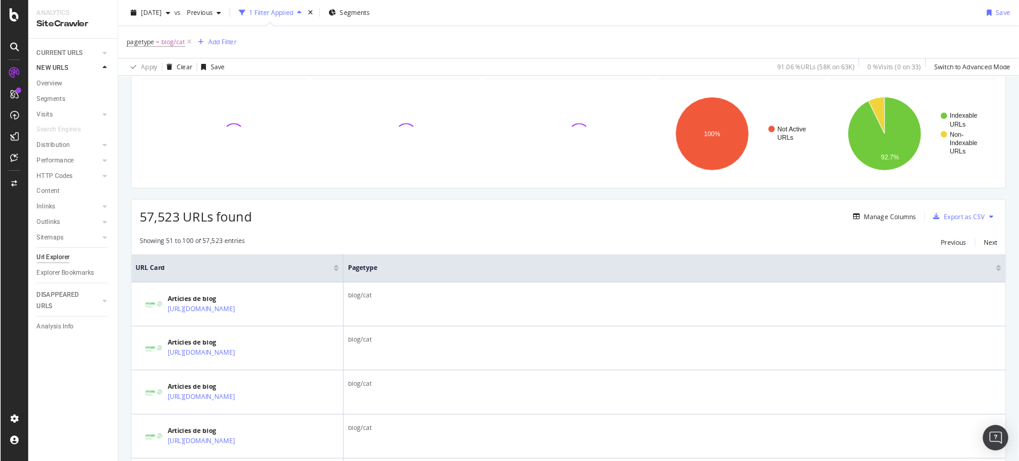
scroll to position [373, 0]
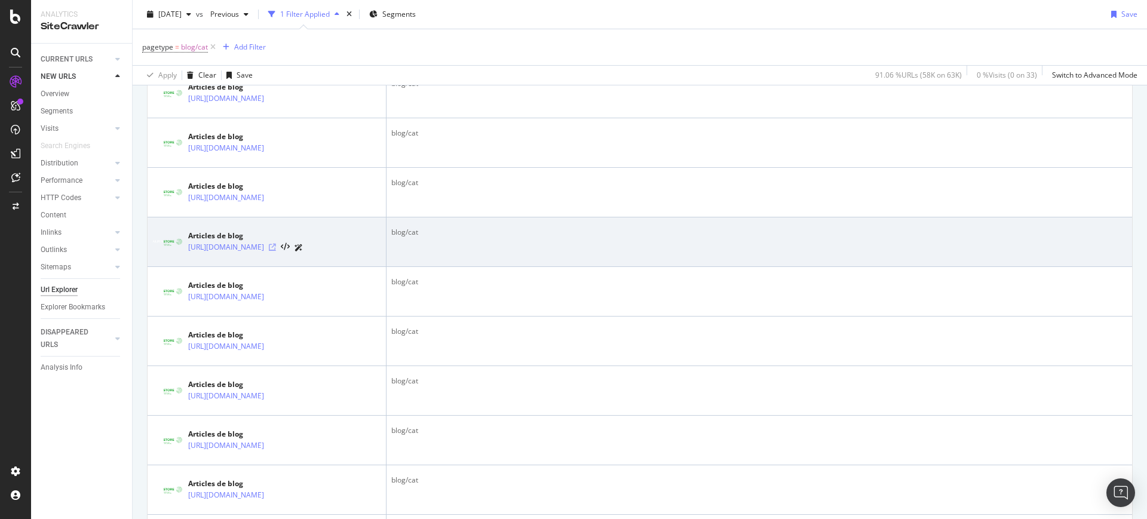
click at [276, 251] on icon at bounding box center [272, 247] width 7 height 7
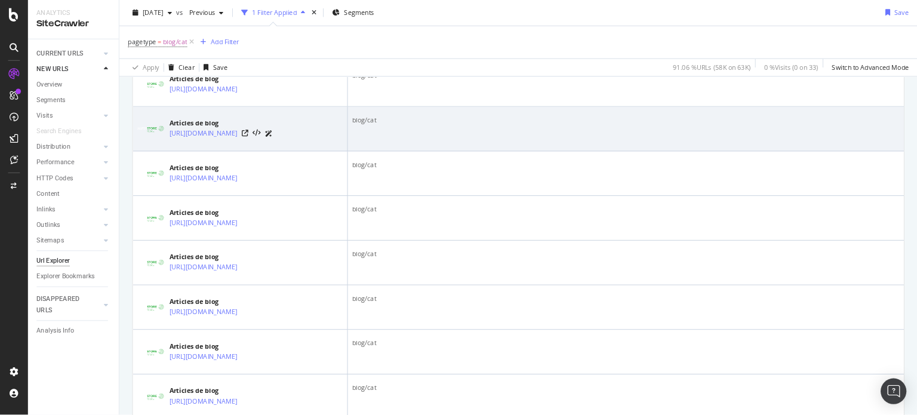
scroll to position [373, 0]
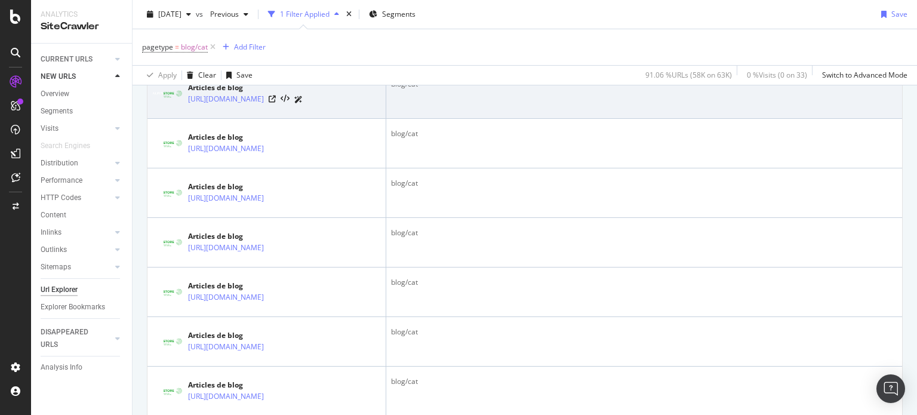
click at [447, 109] on td "blog/cat" at bounding box center [644, 94] width 516 height 50
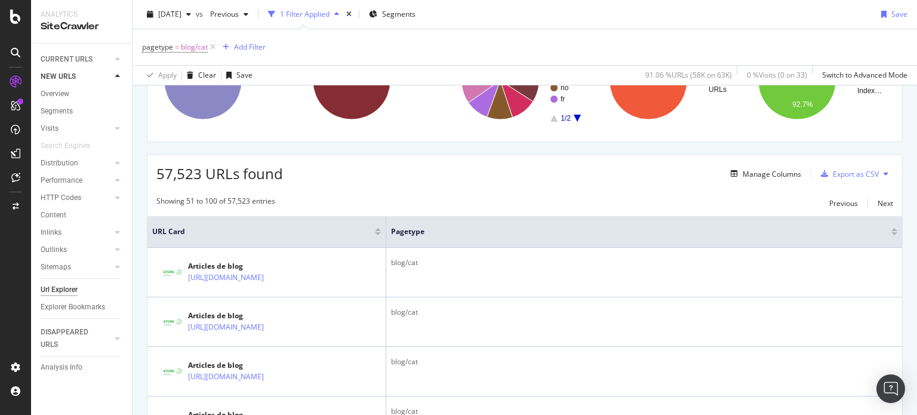
scroll to position [74, 0]
